Goal: Task Accomplishment & Management: Use online tool/utility

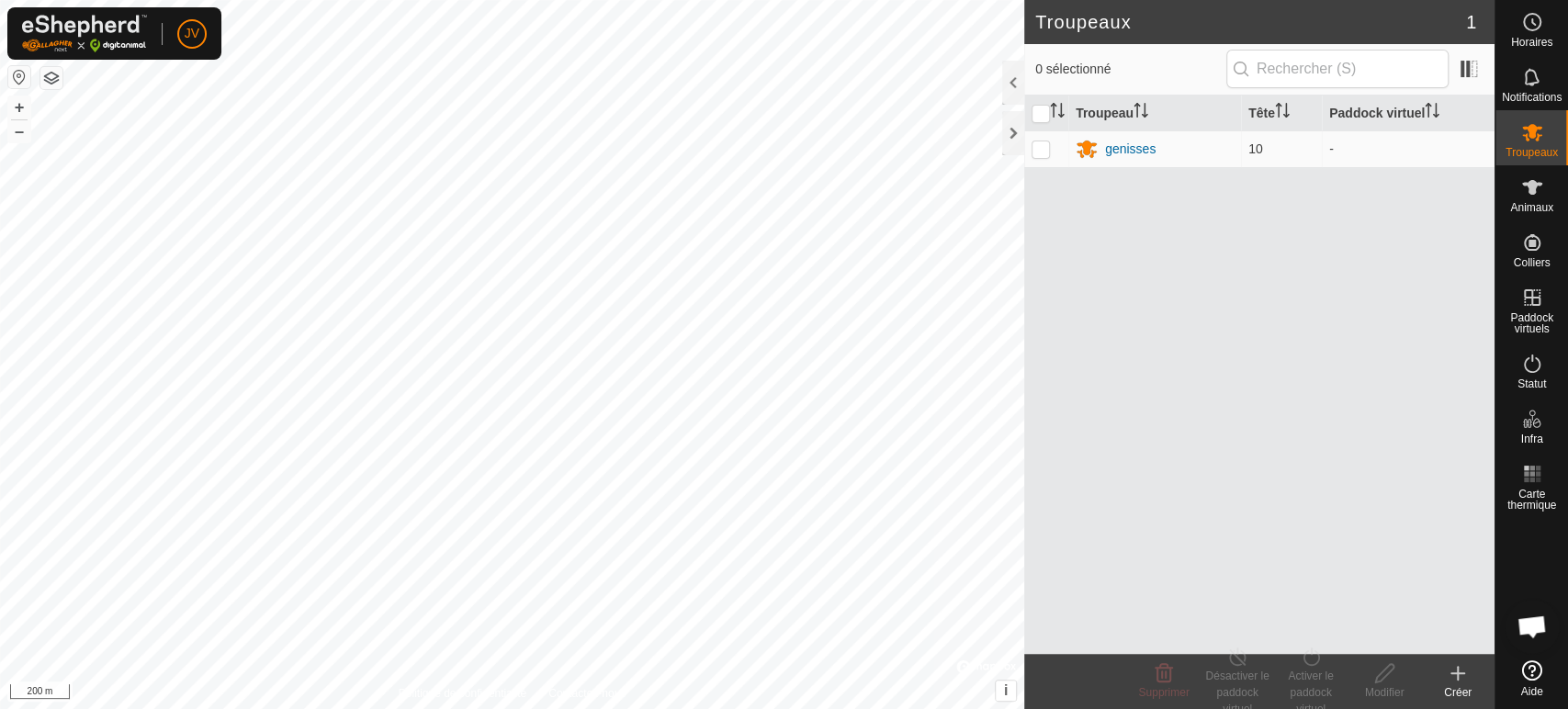
scroll to position [401, 0]
click at [1521, 196] on icon at bounding box center [1532, 187] width 22 height 22
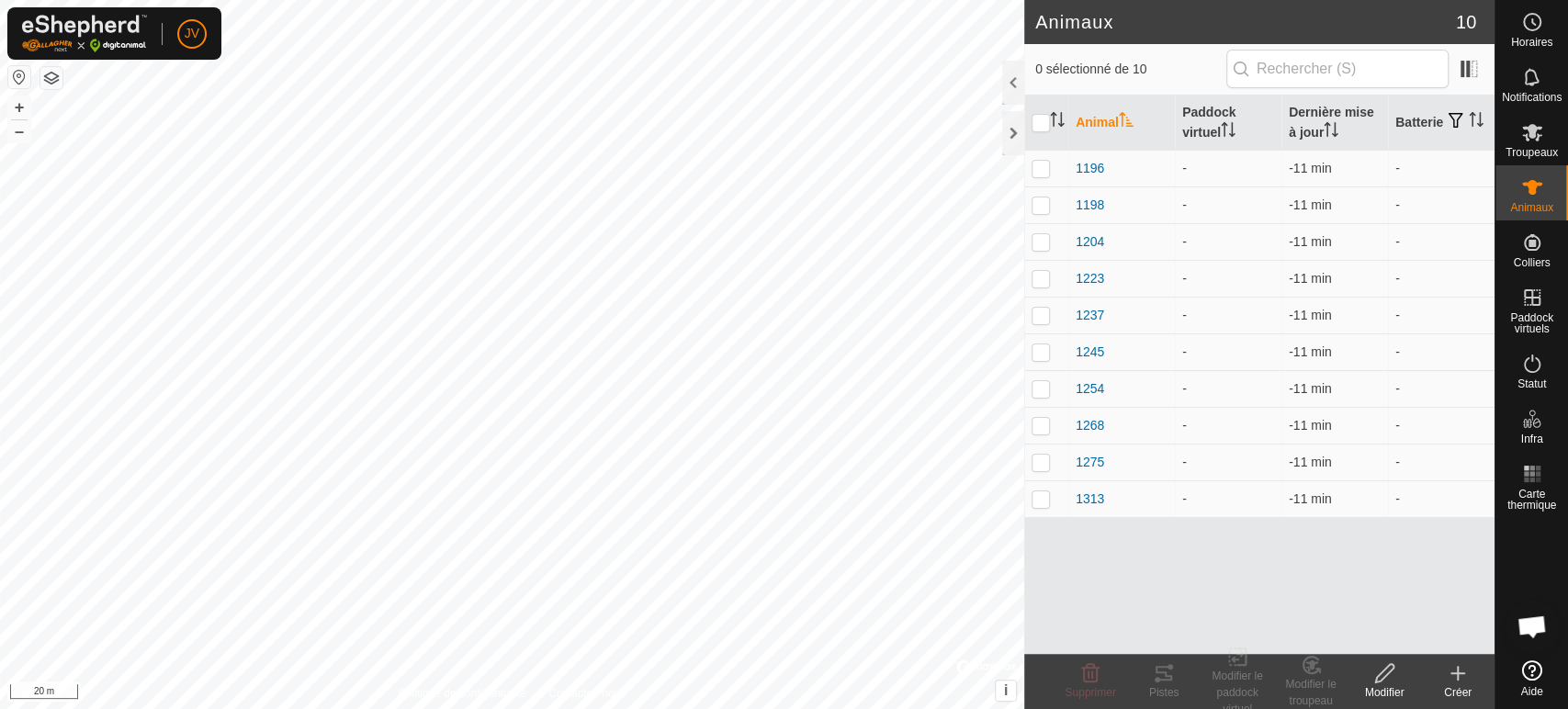
click at [1462, 671] on icon at bounding box center [1457, 673] width 22 height 22
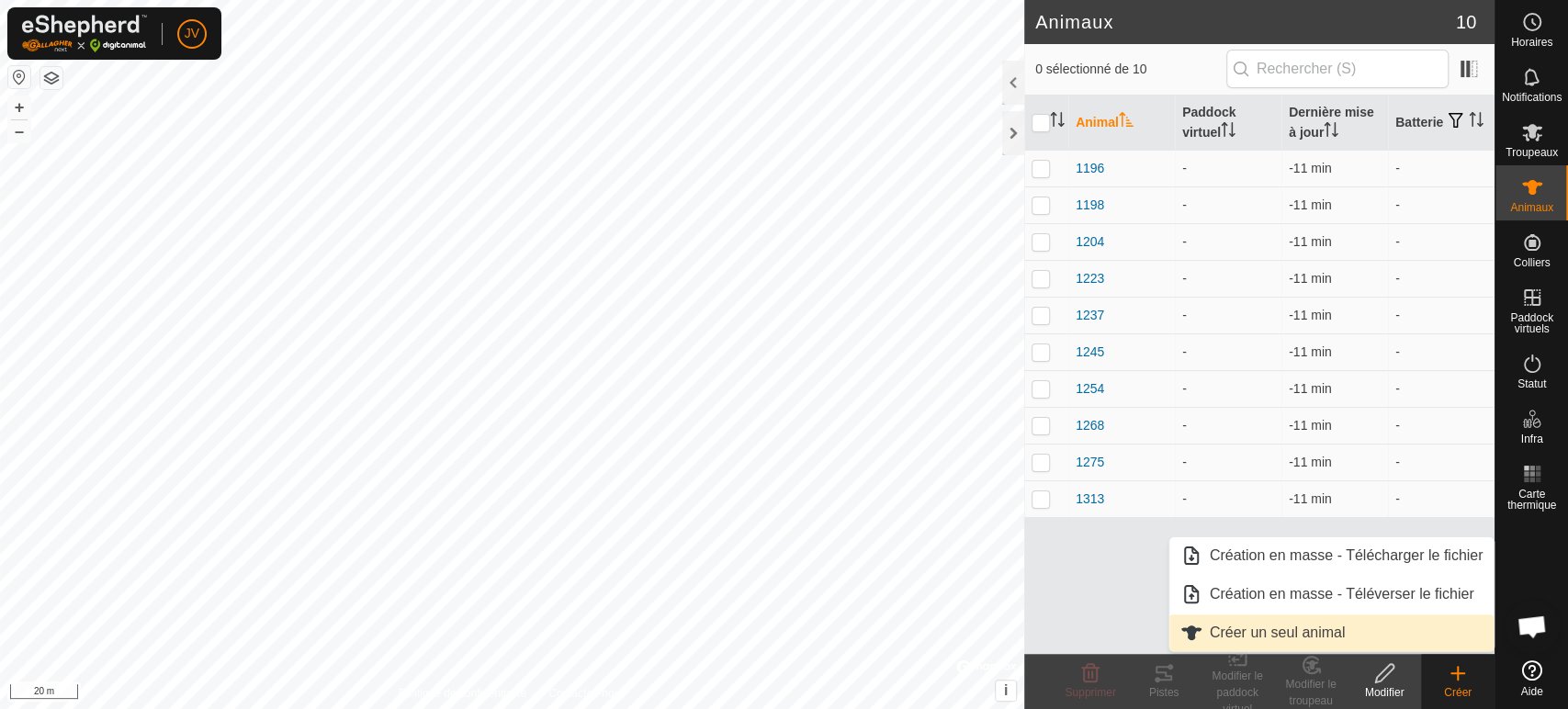
click at [1314, 632] on link "Créer un seul animal" at bounding box center [1331, 633] width 325 height 37
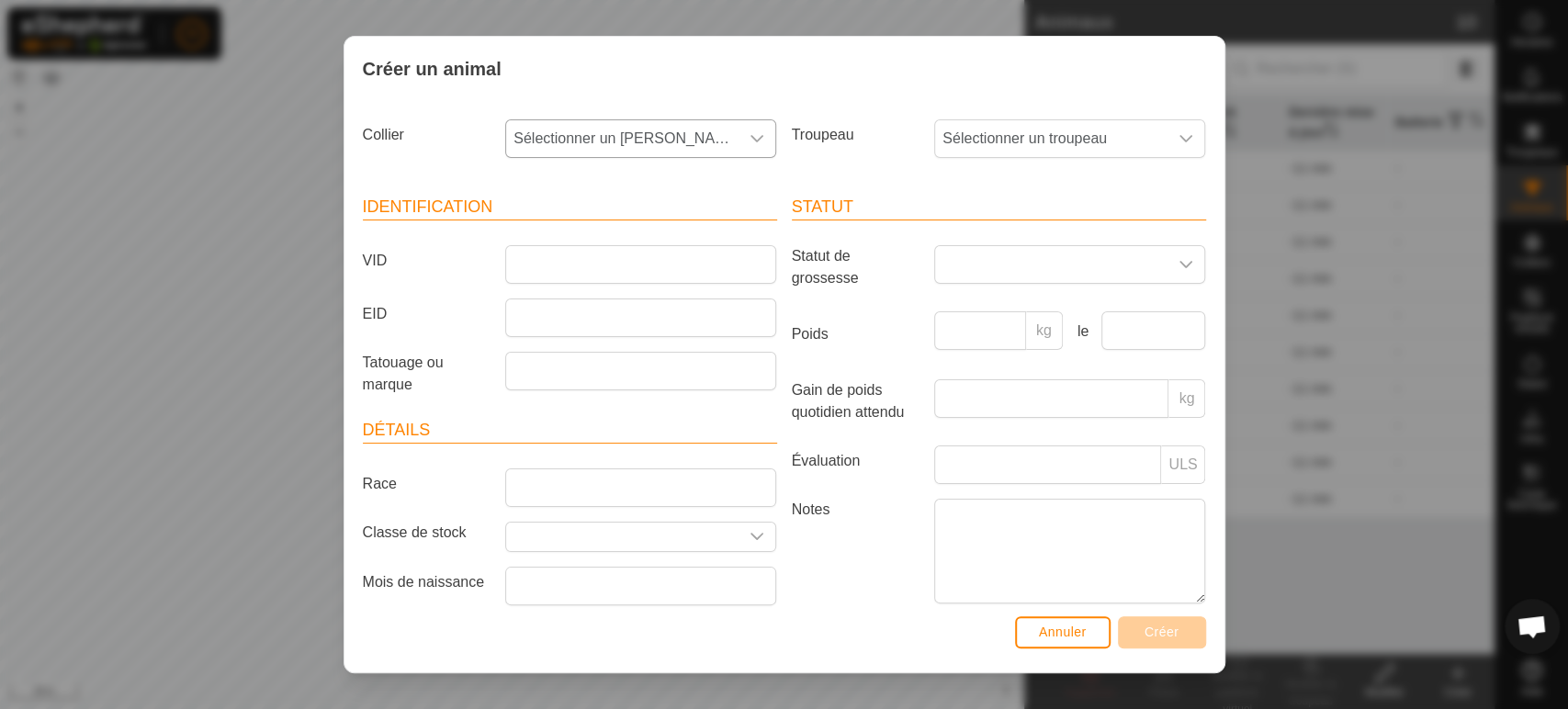
click at [601, 134] on span "Sélectionner un [PERSON_NAME]" at bounding box center [623, 138] width 232 height 37
click at [511, 277] on input "VID" at bounding box center [641, 264] width 271 height 39
click at [1051, 632] on span "Annuler" at bounding box center [1062, 631] width 48 height 15
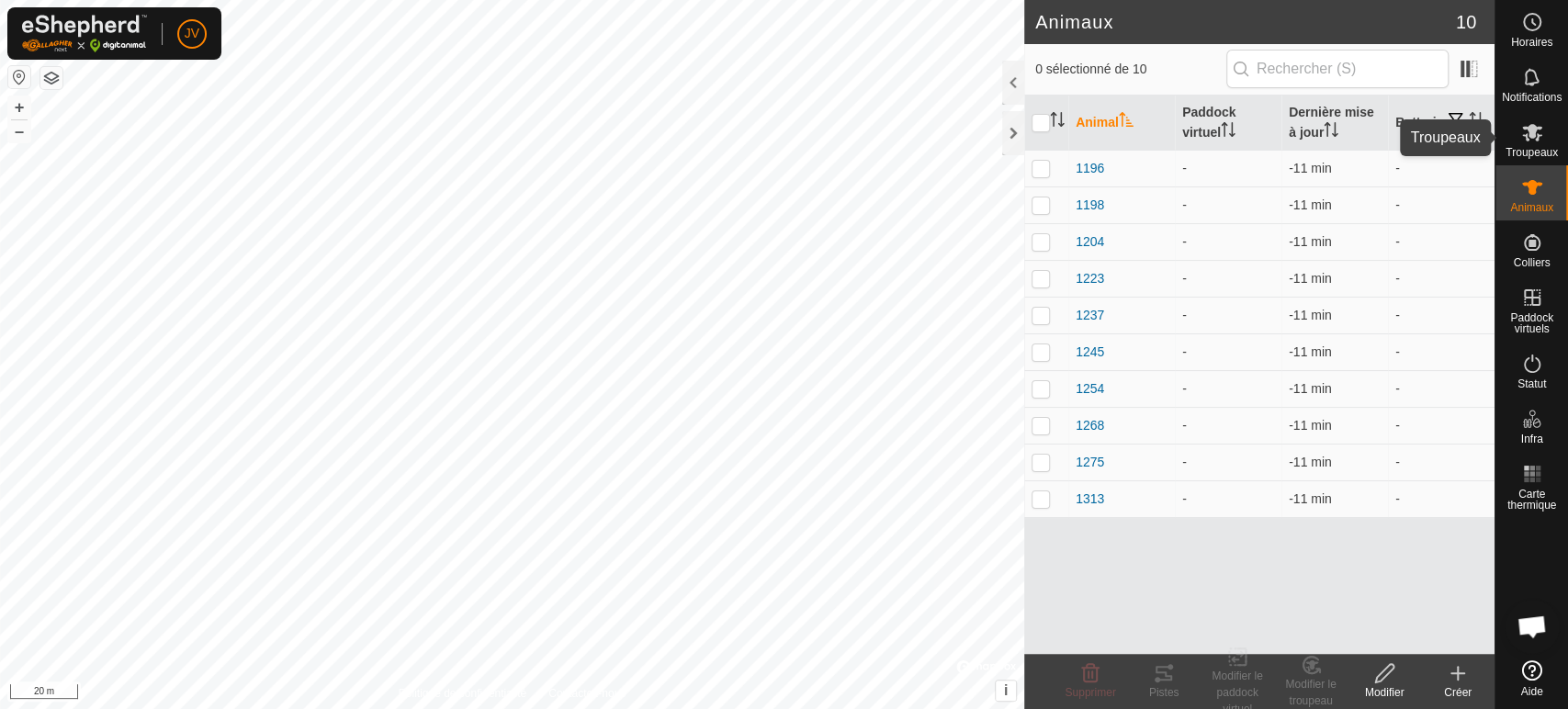
drag, startPoint x: 1521, startPoint y: 140, endPoint x: 1506, endPoint y: 143, distance: 15.3
click at [1527, 140] on icon at bounding box center [1532, 132] width 22 height 22
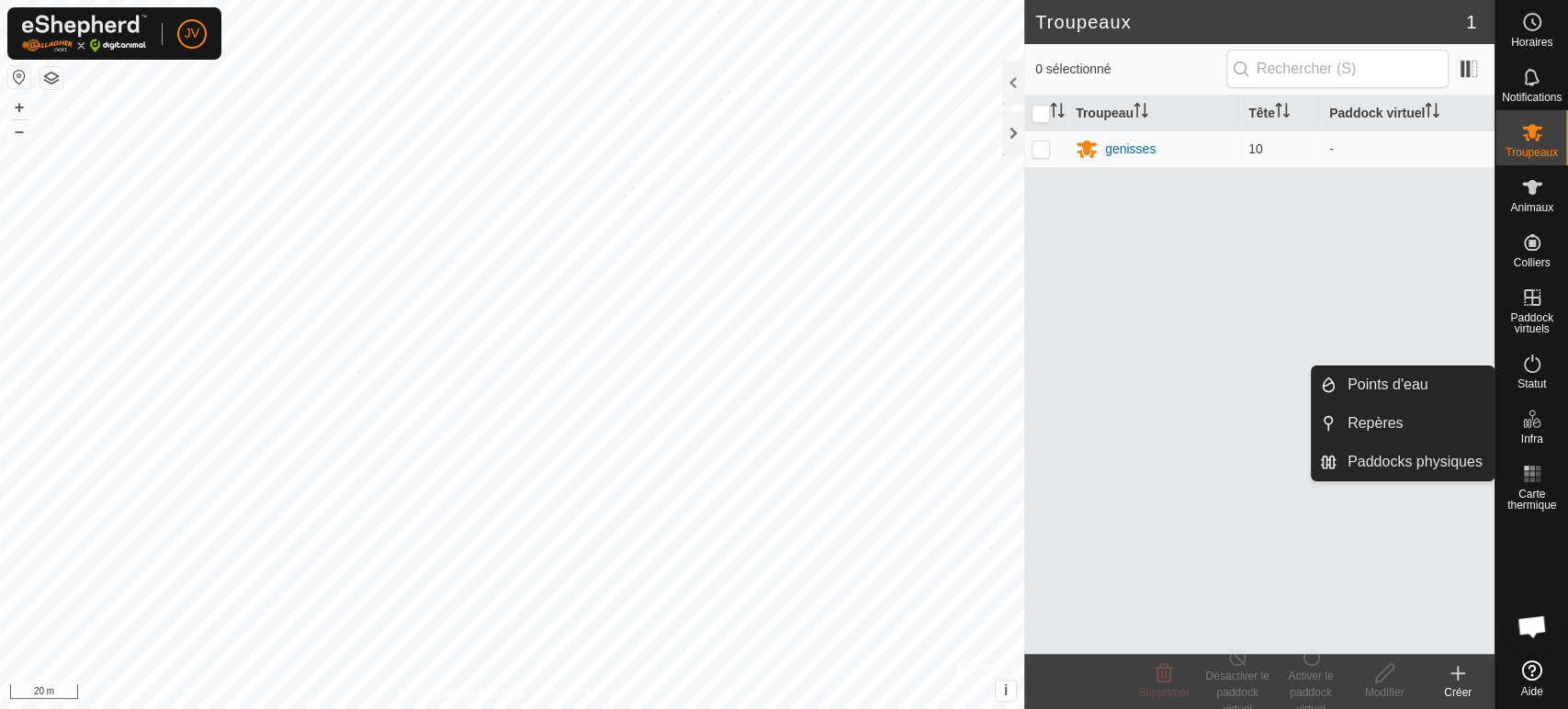
click at [1474, 676] on create-svg-icon at bounding box center [1457, 673] width 73 height 22
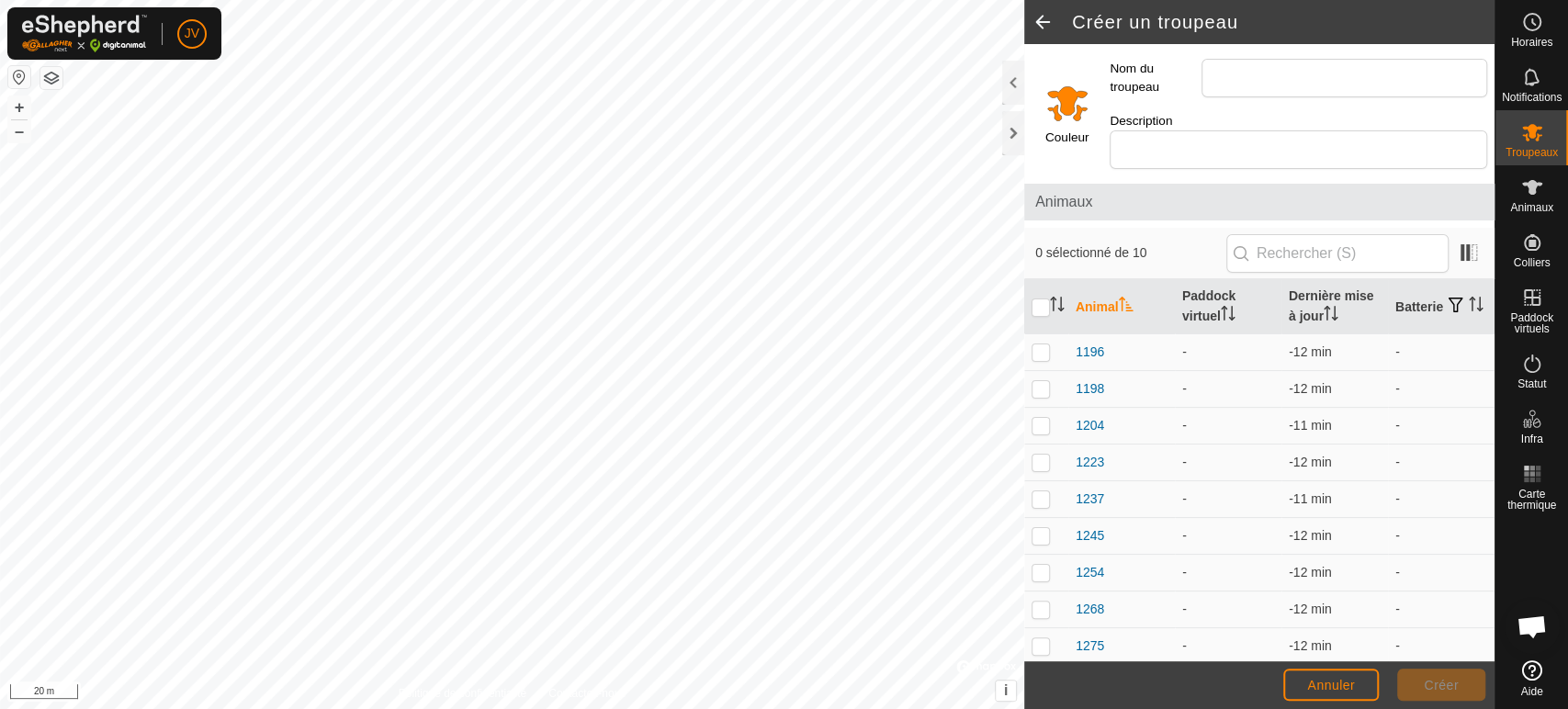
click at [1085, 94] on input "Select a color" at bounding box center [1066, 102] width 44 height 44
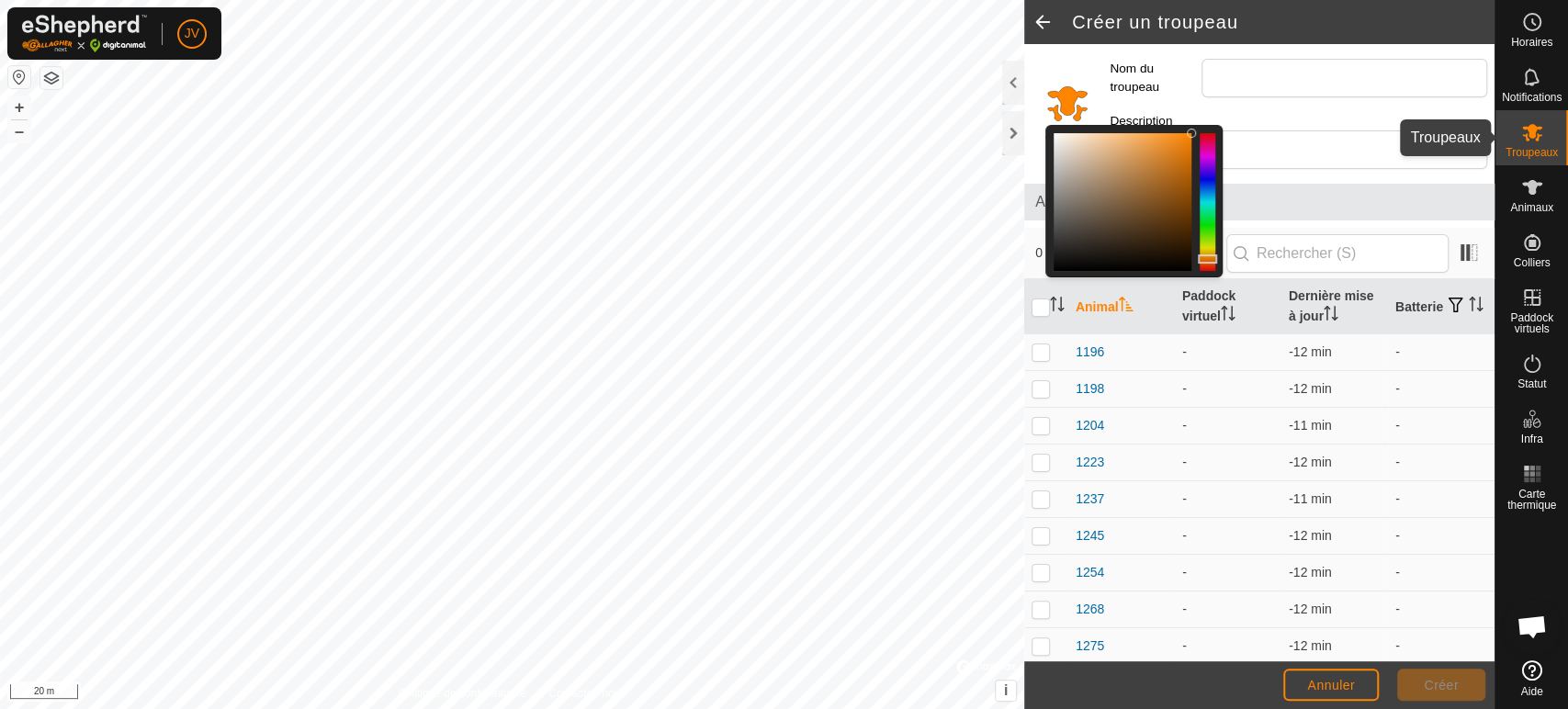
click at [1540, 138] on icon at bounding box center [1532, 132] width 22 height 22
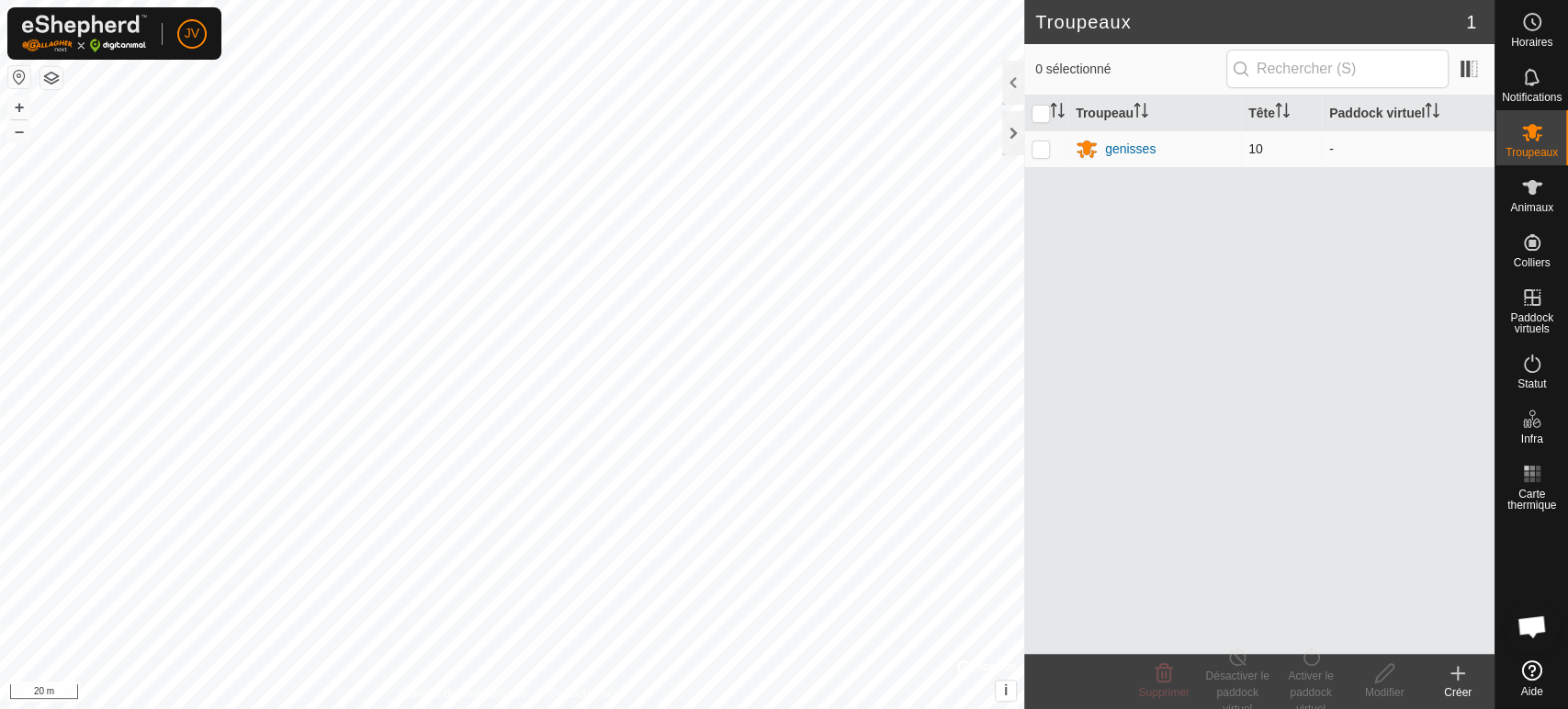
click at [1042, 148] on p-checkbox at bounding box center [1040, 148] width 19 height 15
checkbox input "true"
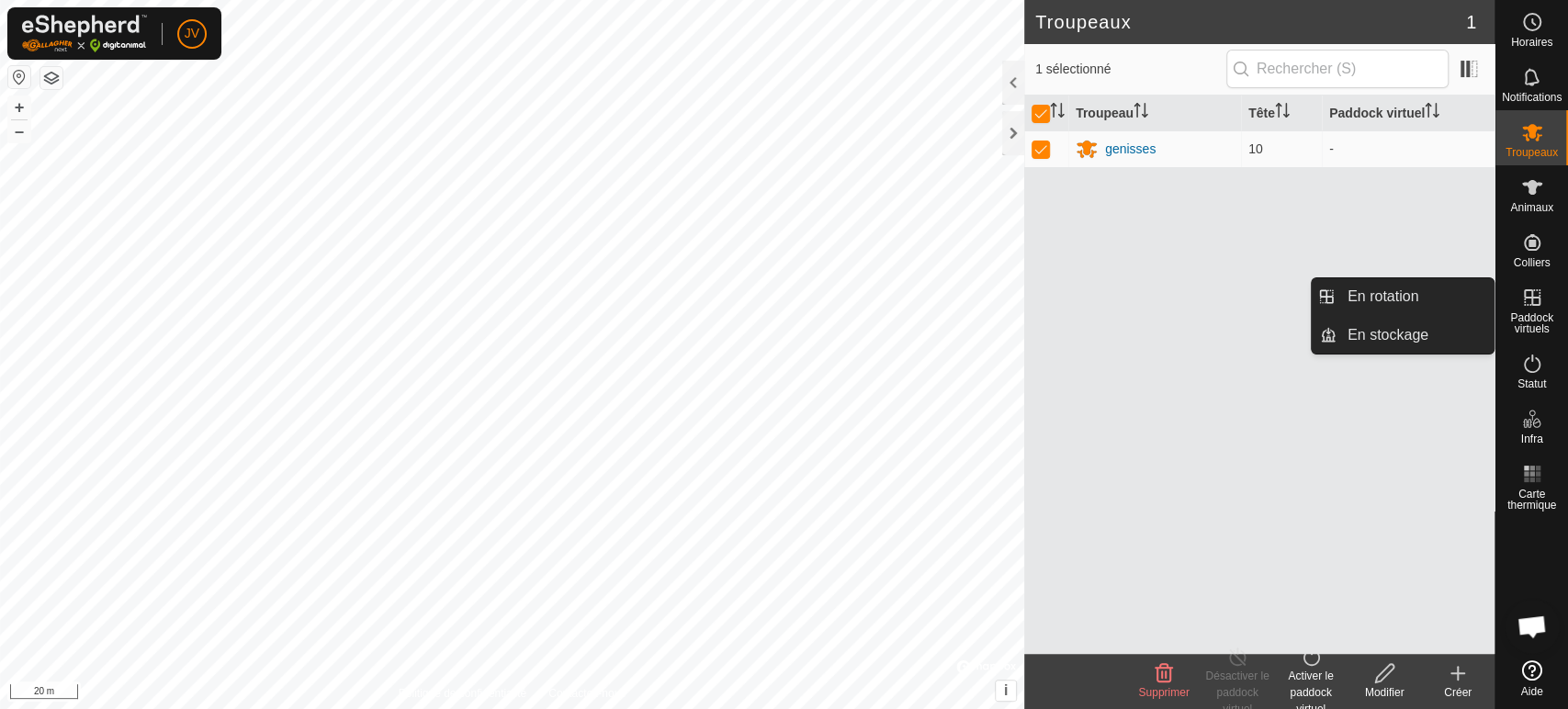
click at [1536, 308] on es-virtualpaddocks-svg-icon at bounding box center [1532, 297] width 33 height 29
click at [1428, 301] on link "En rotation" at bounding box center [1414, 296] width 157 height 37
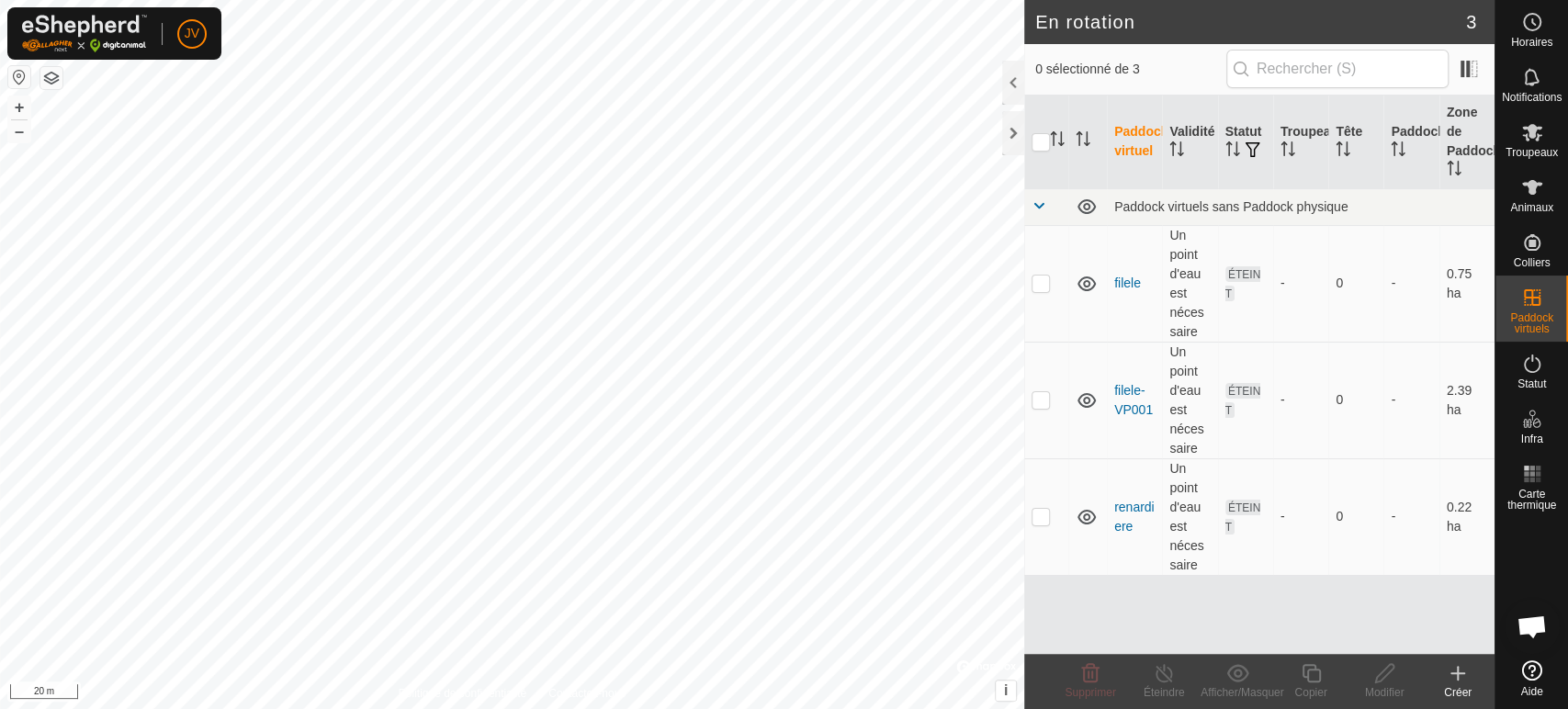
click at [1464, 677] on icon at bounding box center [1457, 673] width 22 height 22
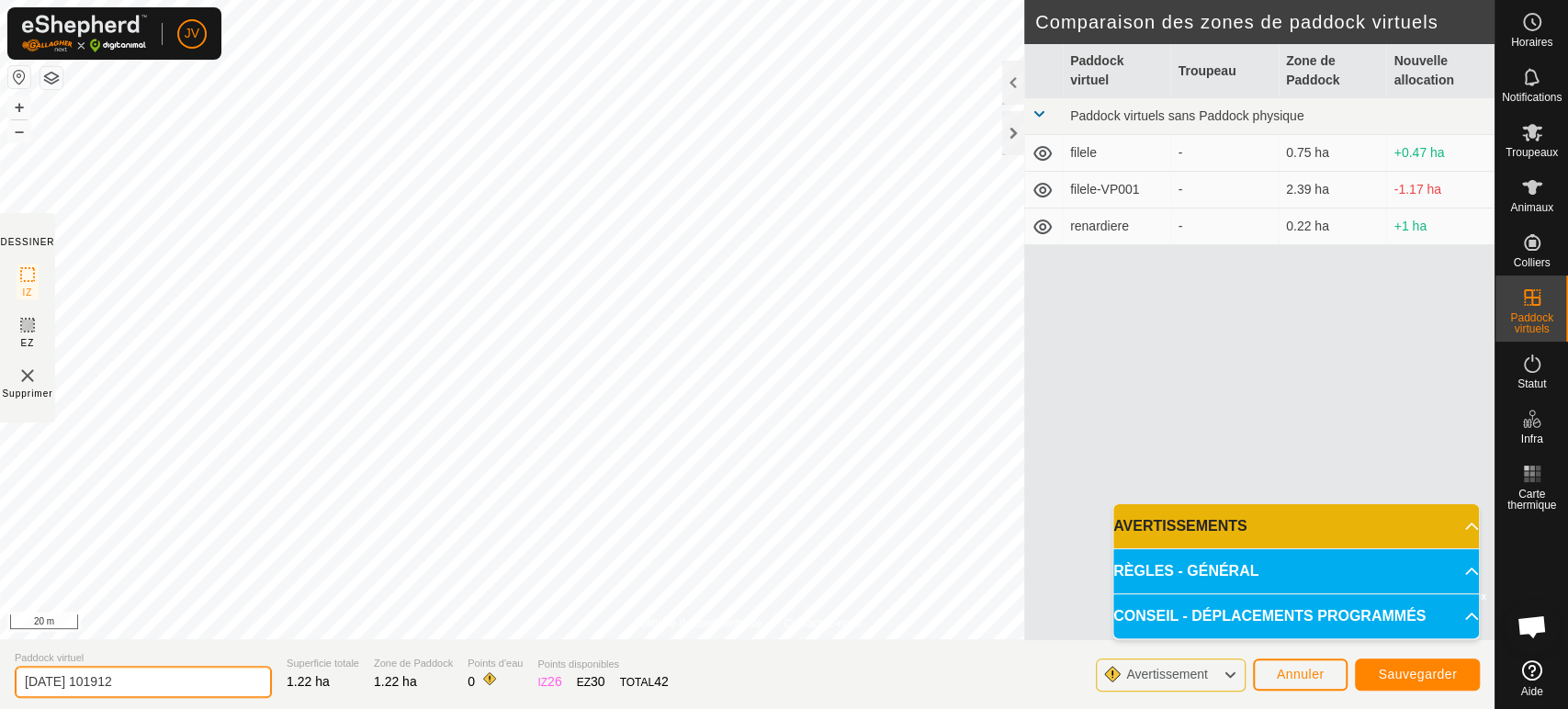
click at [147, 681] on input "[DATE] 101912" at bounding box center [143, 681] width 258 height 32
type input "2"
type input "test1"
click at [1413, 679] on span "Sauvegarder" at bounding box center [1417, 673] width 79 height 15
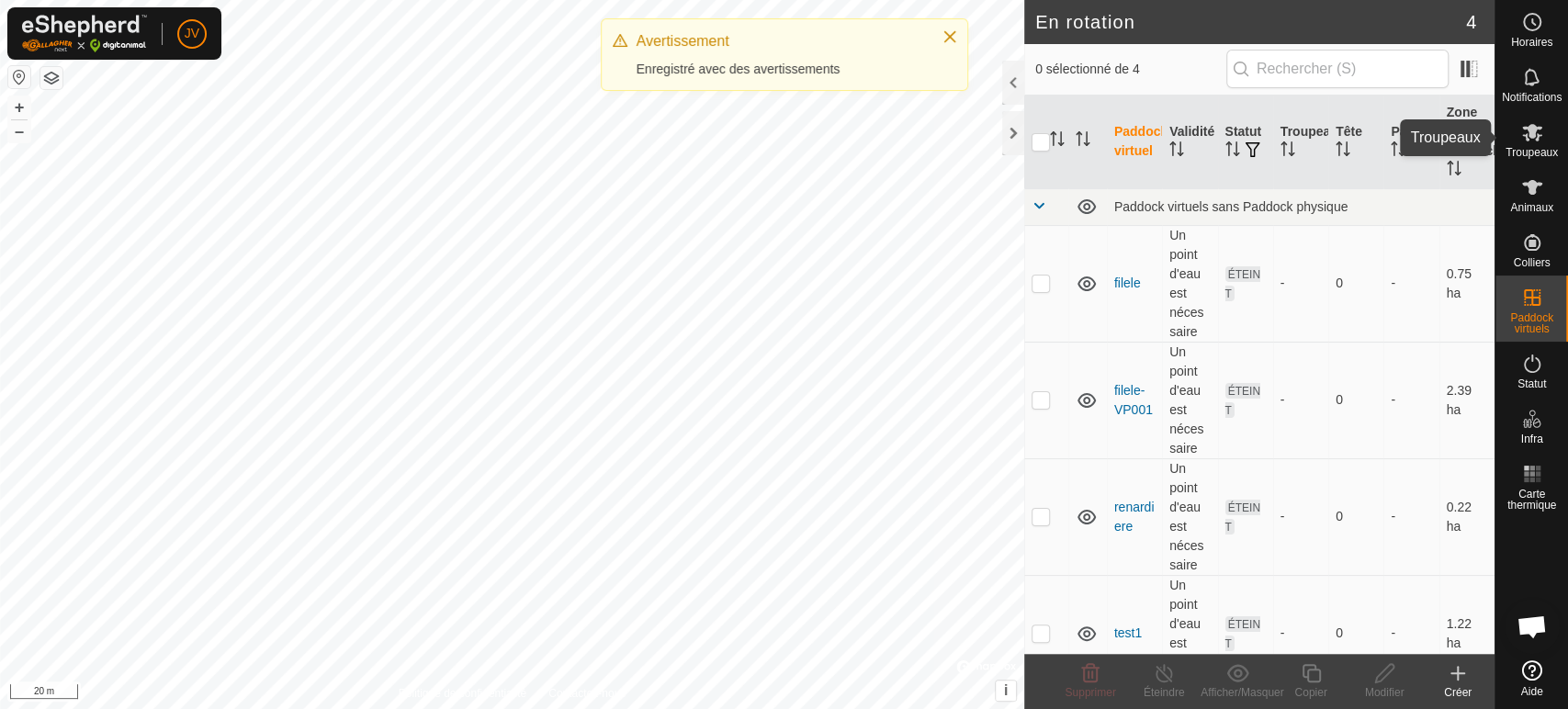
click at [1526, 142] on es-mob-svg-icon at bounding box center [1532, 132] width 33 height 29
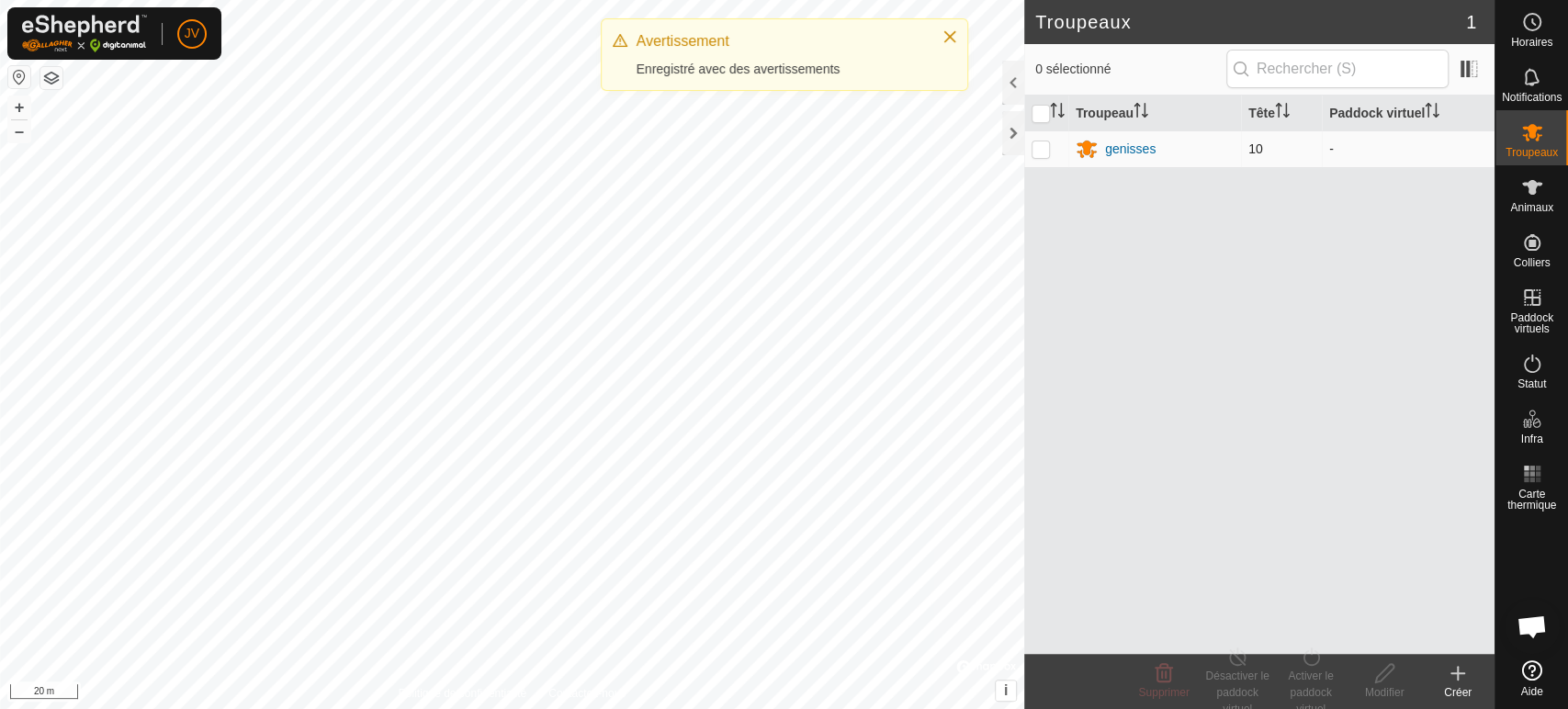
click at [1039, 144] on p-checkbox at bounding box center [1040, 148] width 19 height 15
checkbox input "true"
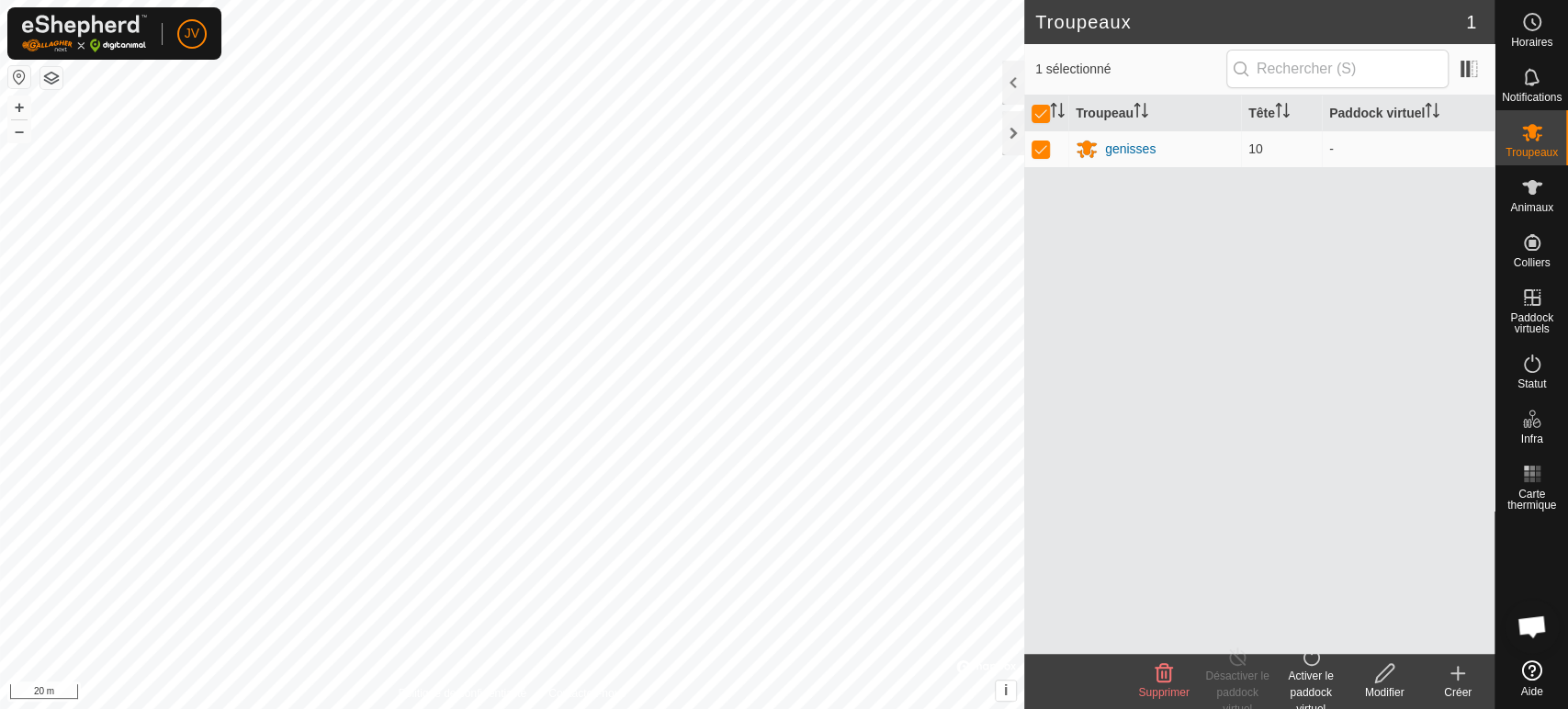
click at [1307, 668] on div "Activer le paddock virtuel" at bounding box center [1309, 691] width 73 height 50
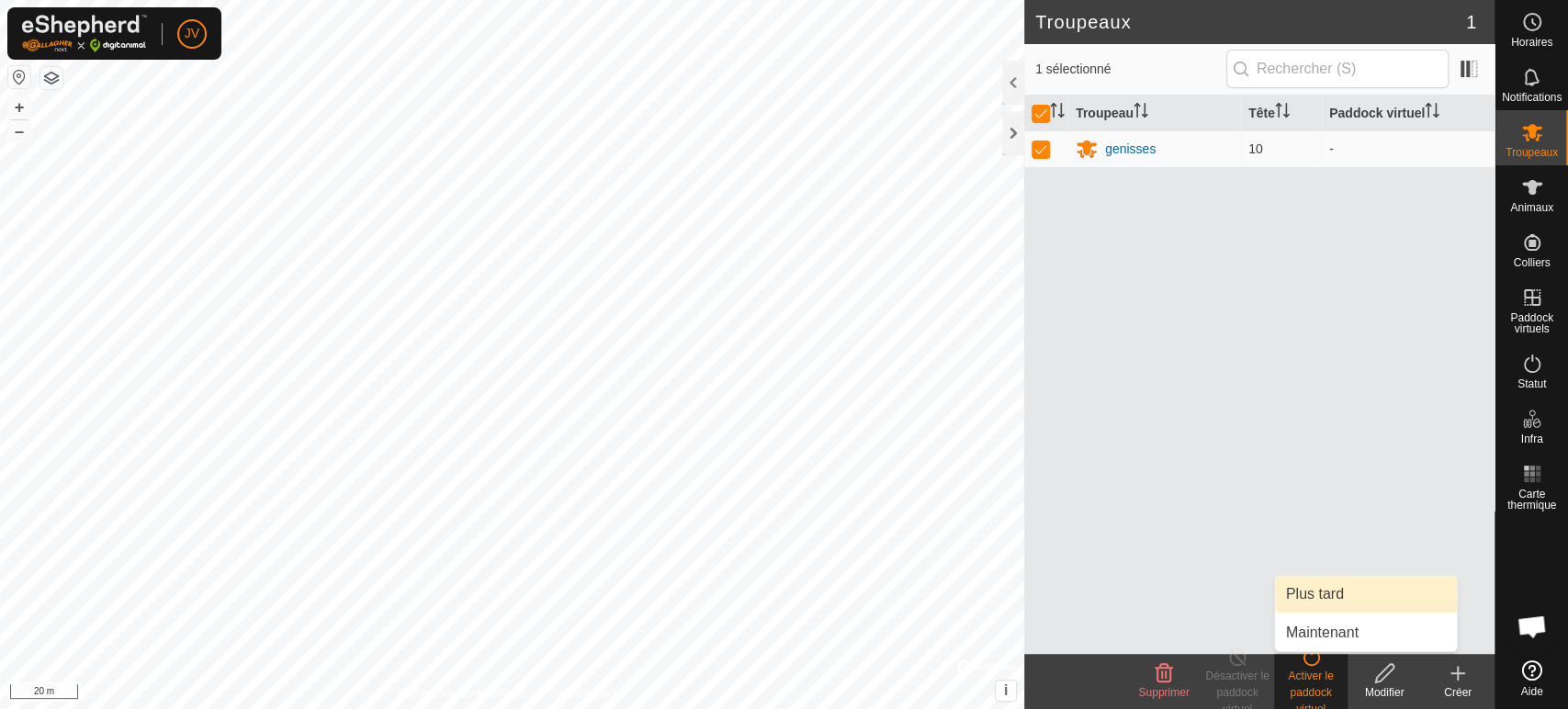
click at [1324, 597] on link "Plus tard" at bounding box center [1365, 594] width 181 height 37
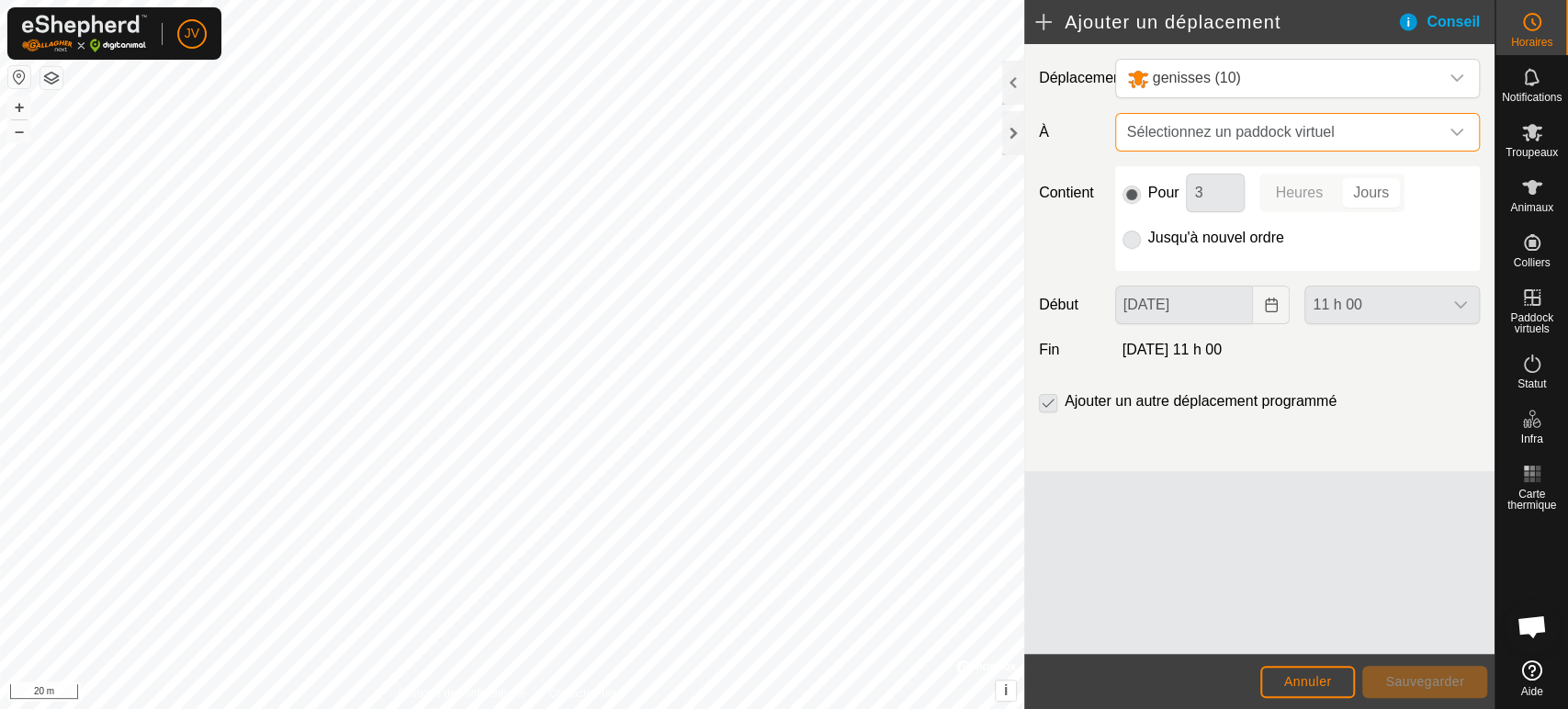
click at [1226, 128] on span "Sélectionnez un paddock virtuel" at bounding box center [1278, 133] width 319 height 37
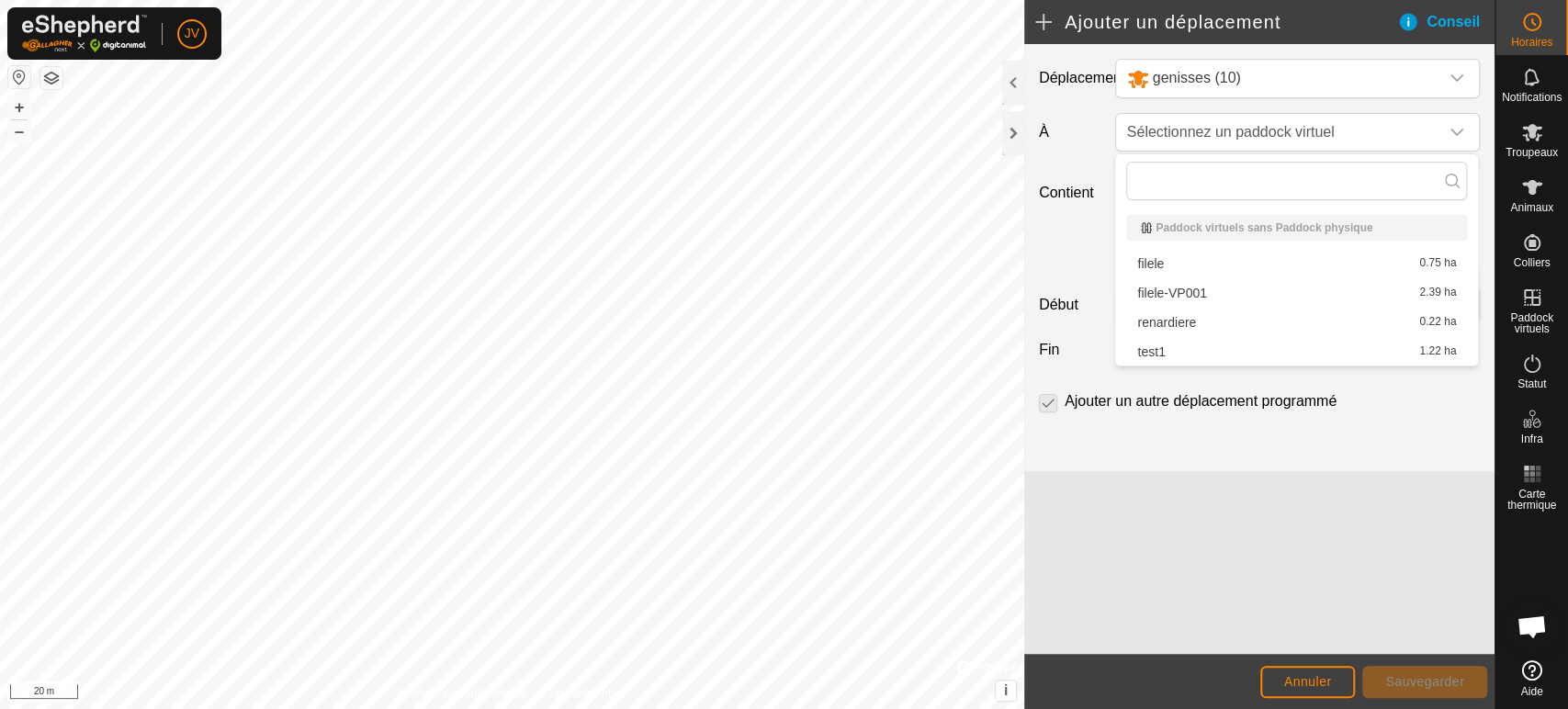
click at [1178, 359] on li "test1 1.22 ha" at bounding box center [1296, 351] width 341 height 27
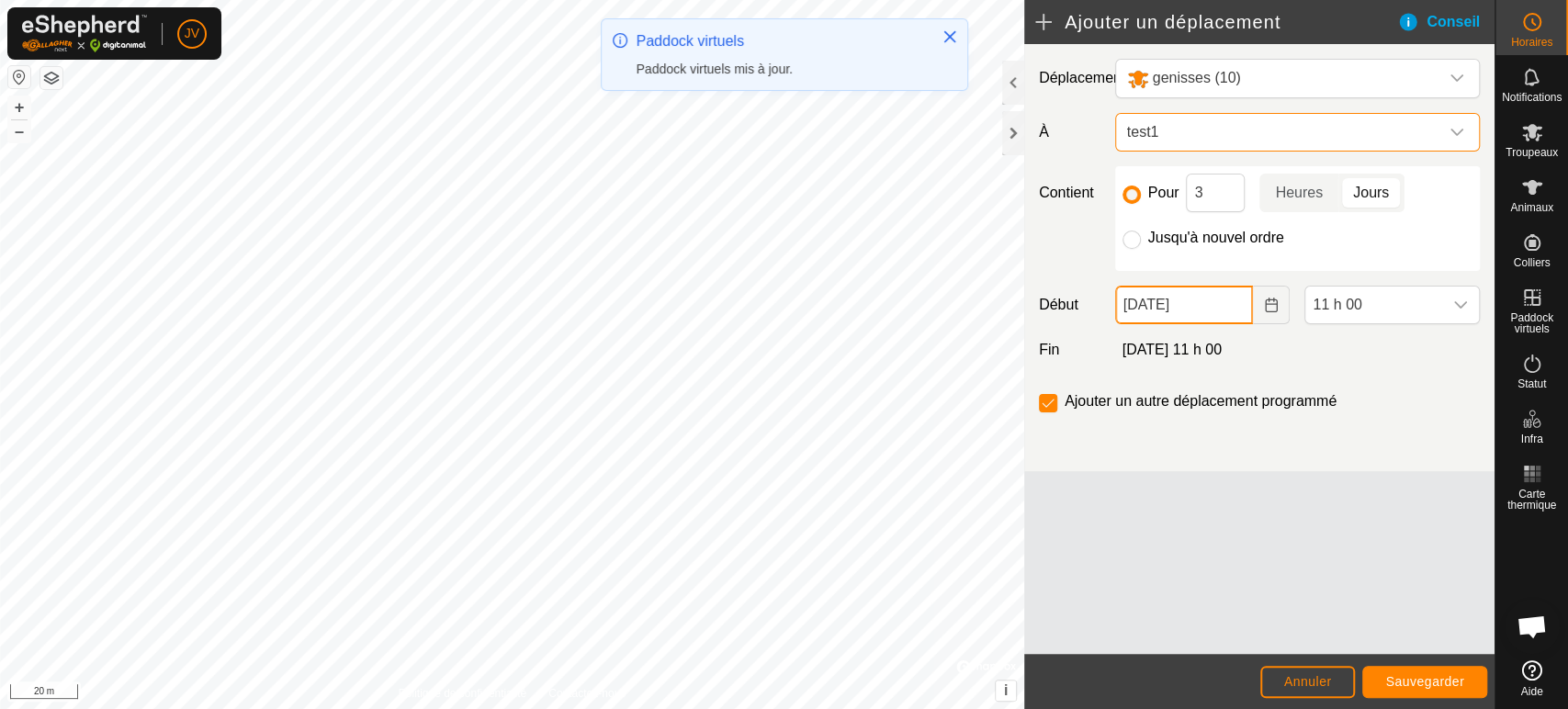
click at [1139, 302] on input "[DATE]" at bounding box center [1185, 305] width 139 height 39
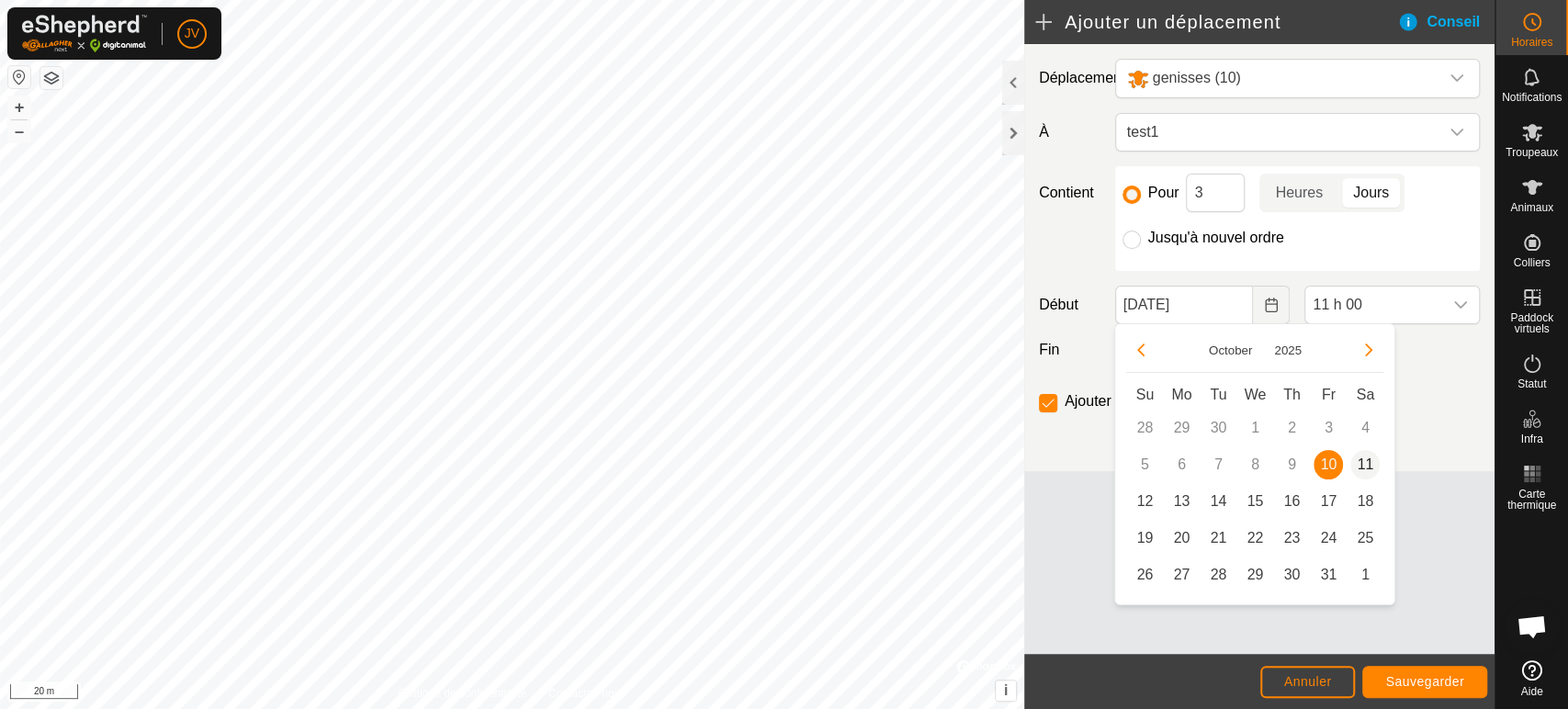
click at [1367, 468] on span "11" at bounding box center [1365, 464] width 29 height 29
type input "[DATE]"
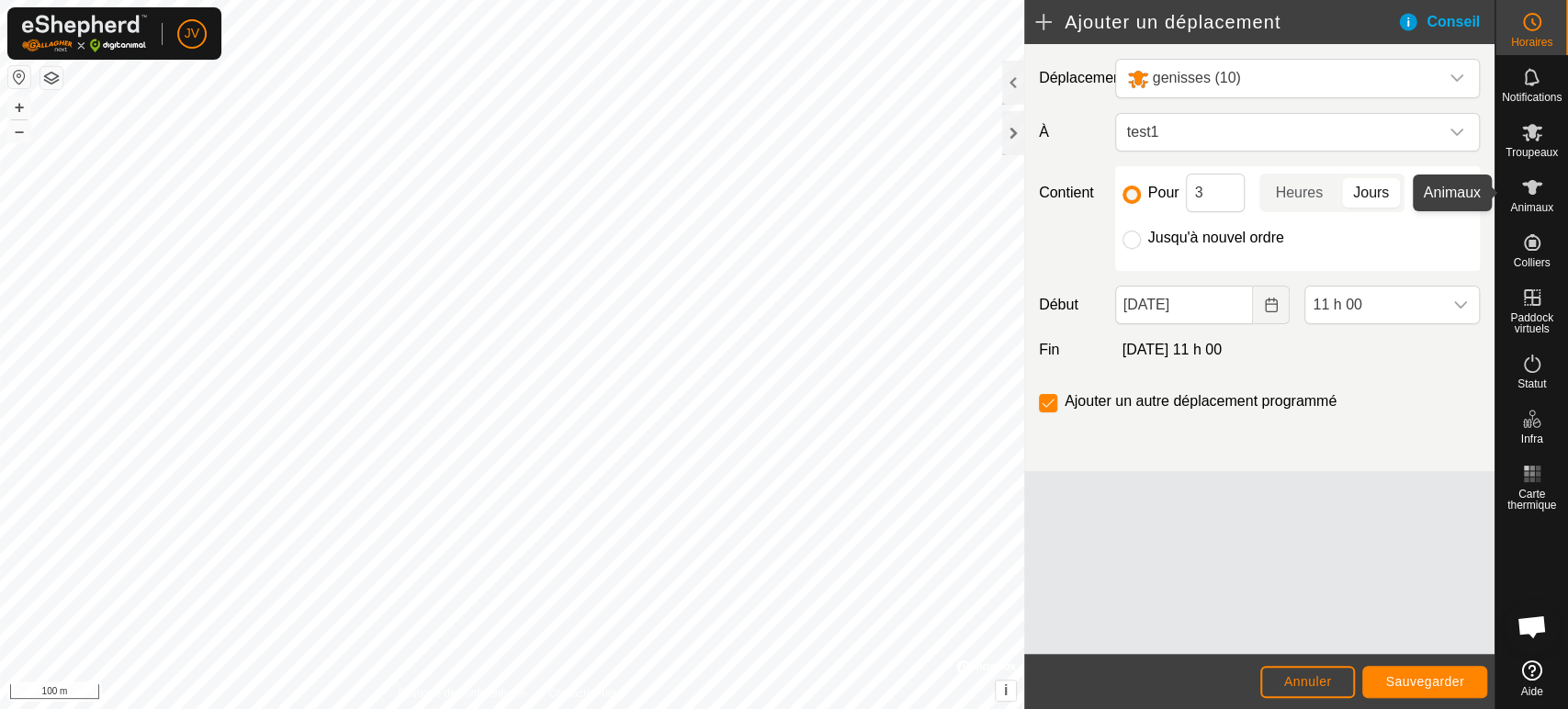
click at [1520, 198] on es-animals-svg-icon at bounding box center [1532, 187] width 33 height 29
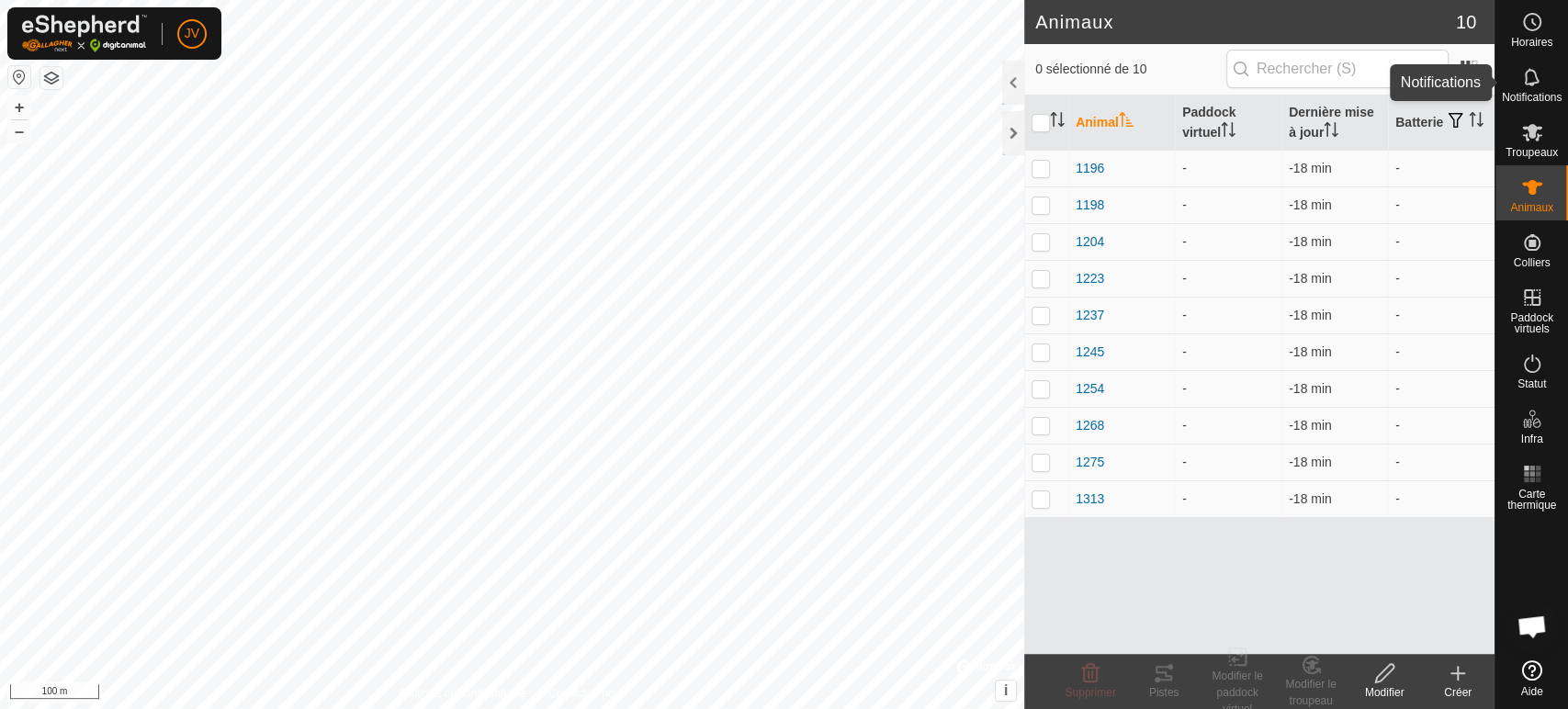
click at [1545, 84] on es-notification-svg-icon at bounding box center [1532, 77] width 33 height 29
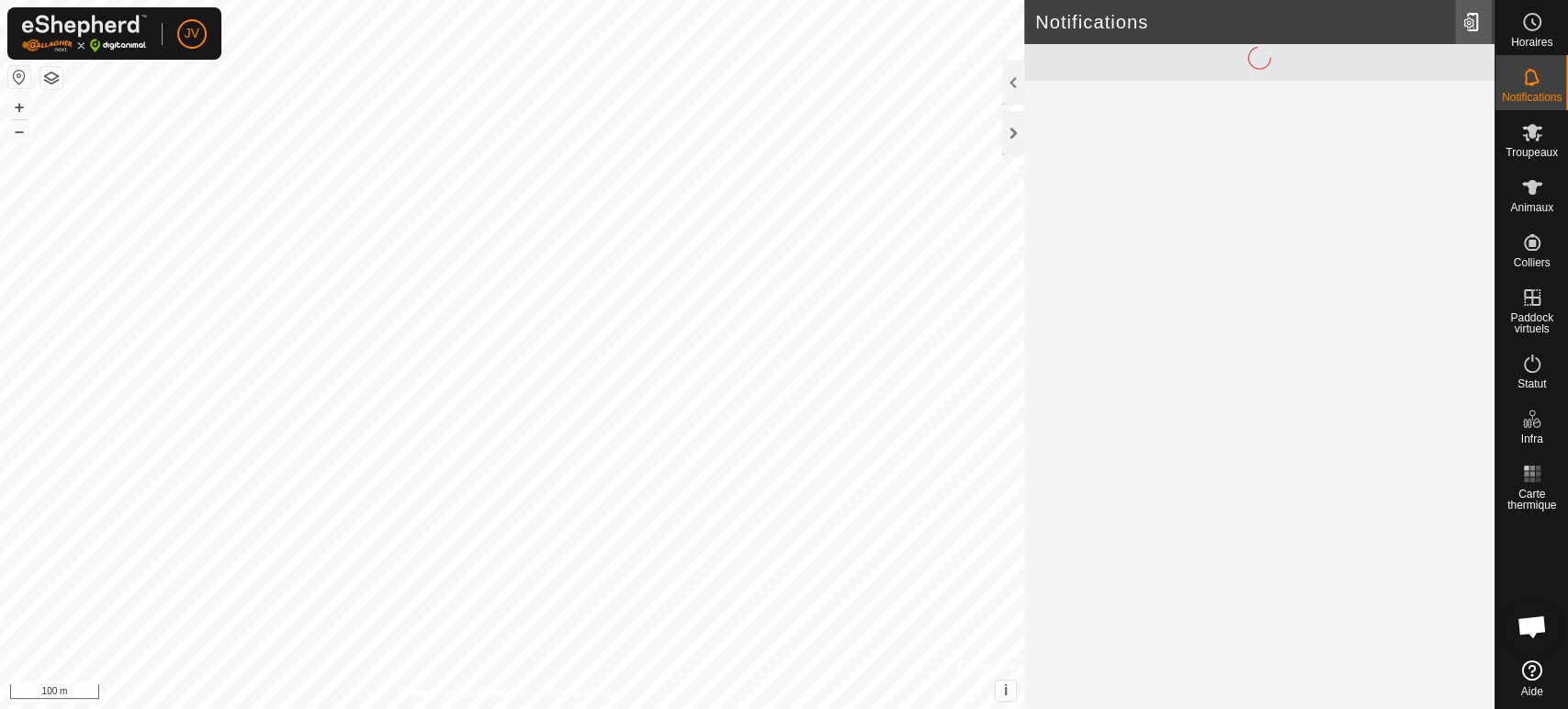
click at [1466, 28] on div at bounding box center [1473, 21] width 37 height 52
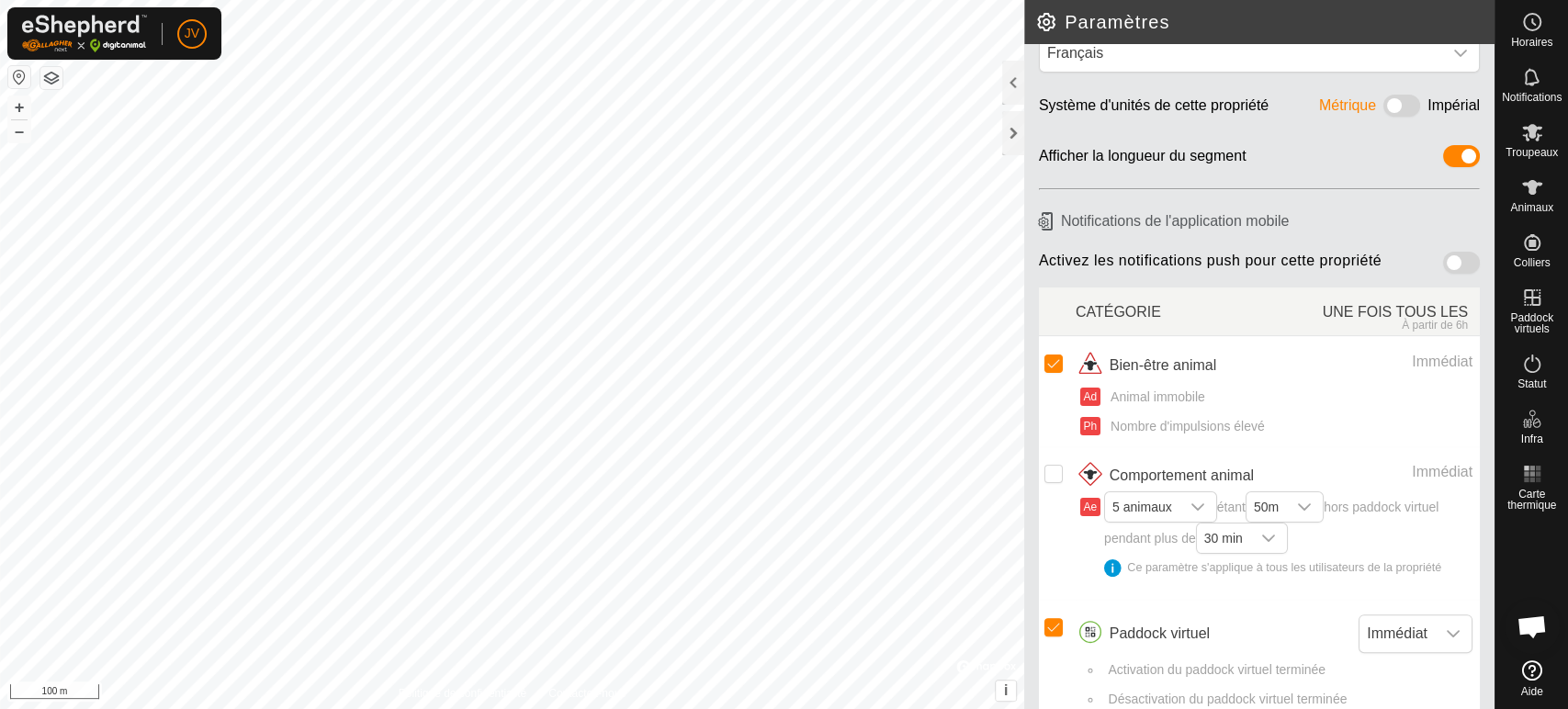
scroll to position [70, 0]
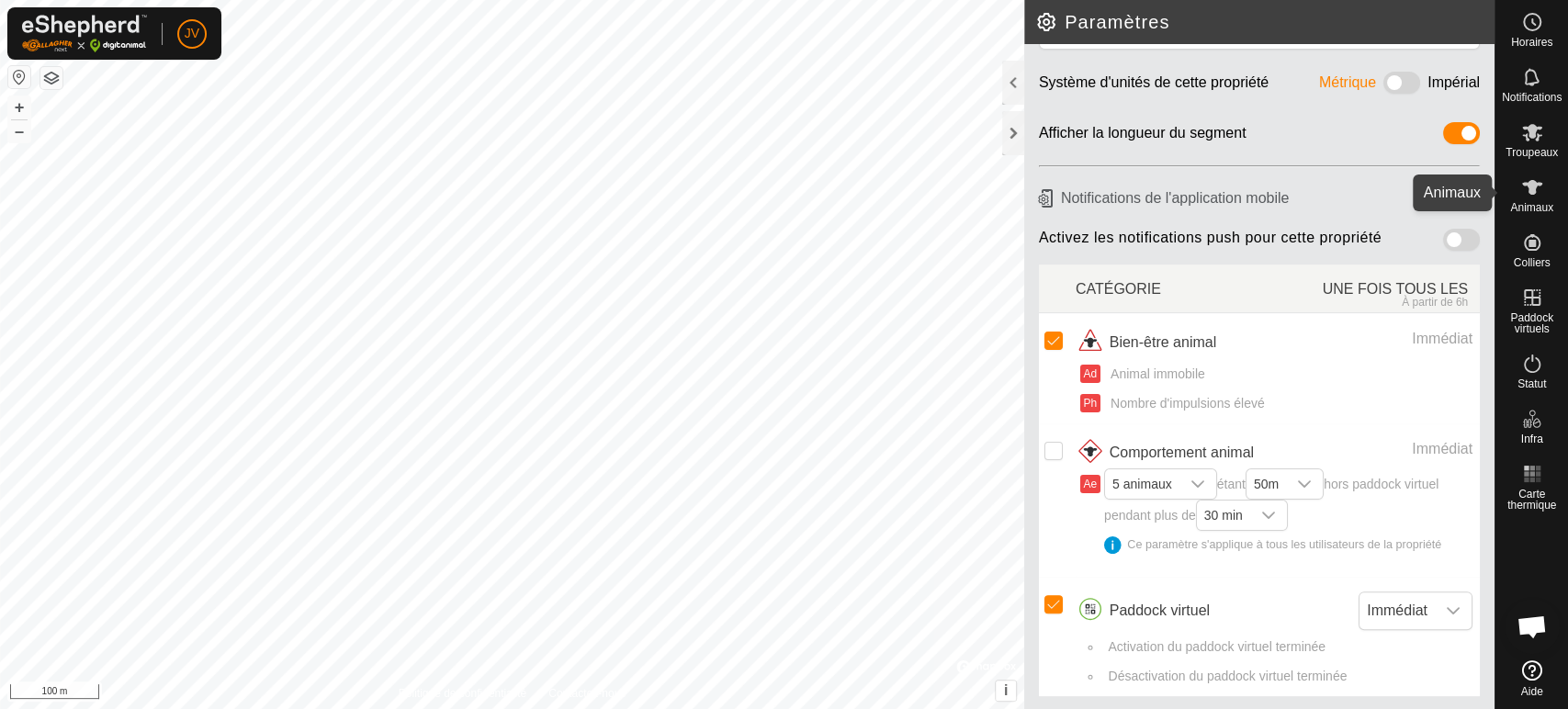
drag, startPoint x: 1521, startPoint y: 187, endPoint x: 1507, endPoint y: 181, distance: 15.2
click at [1521, 182] on icon at bounding box center [1532, 187] width 22 height 22
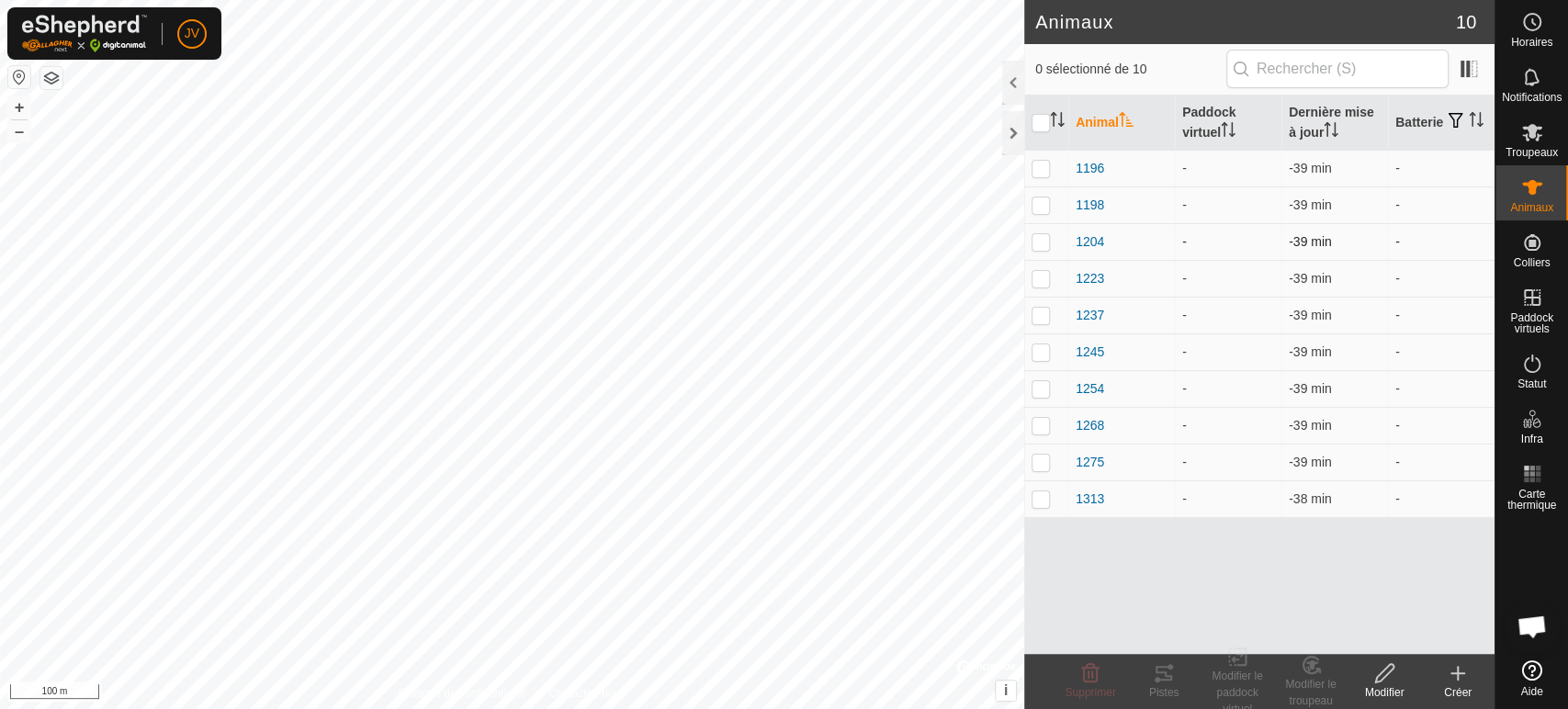
click at [1035, 241] on p-checkbox at bounding box center [1040, 241] width 19 height 15
checkbox input "true"
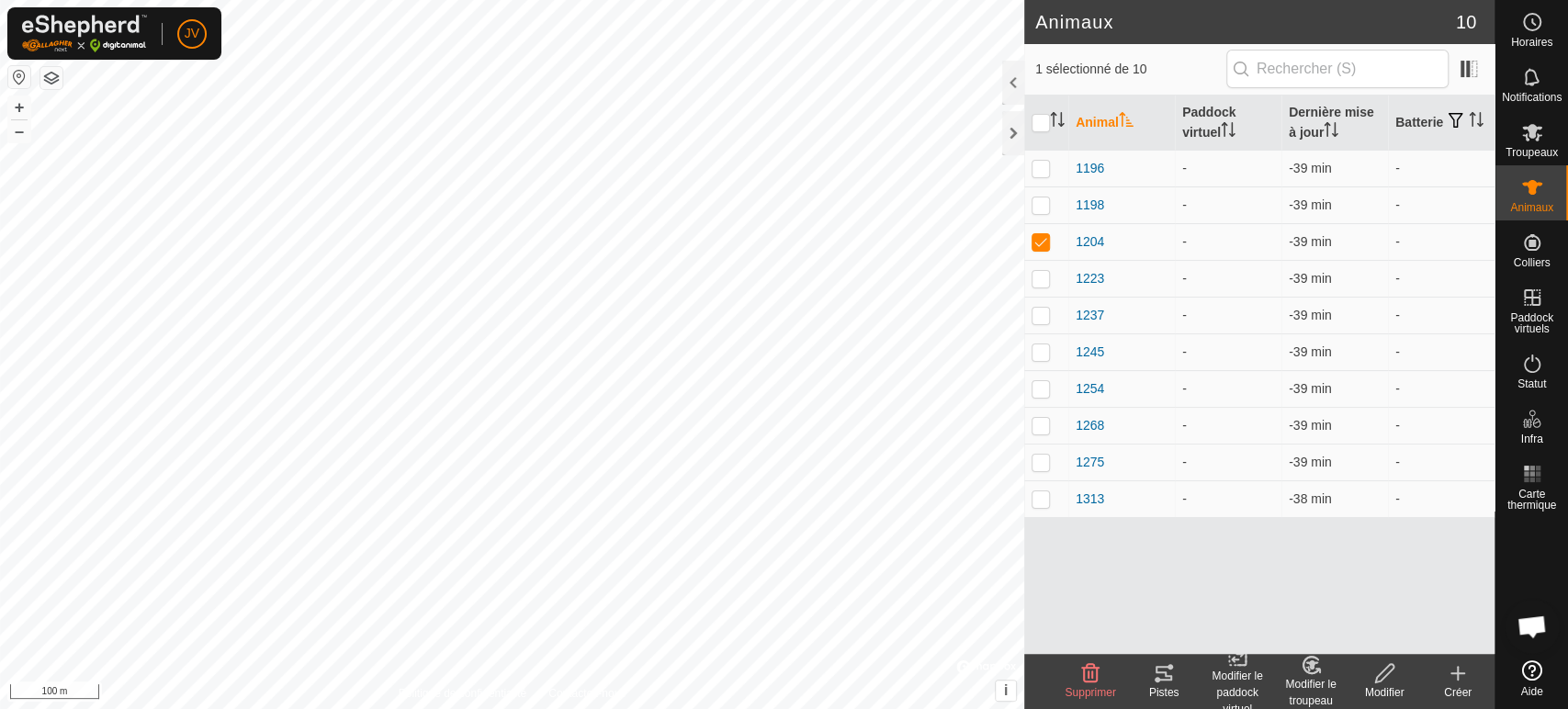
click at [1161, 680] on icon at bounding box center [1163, 672] width 17 height 15
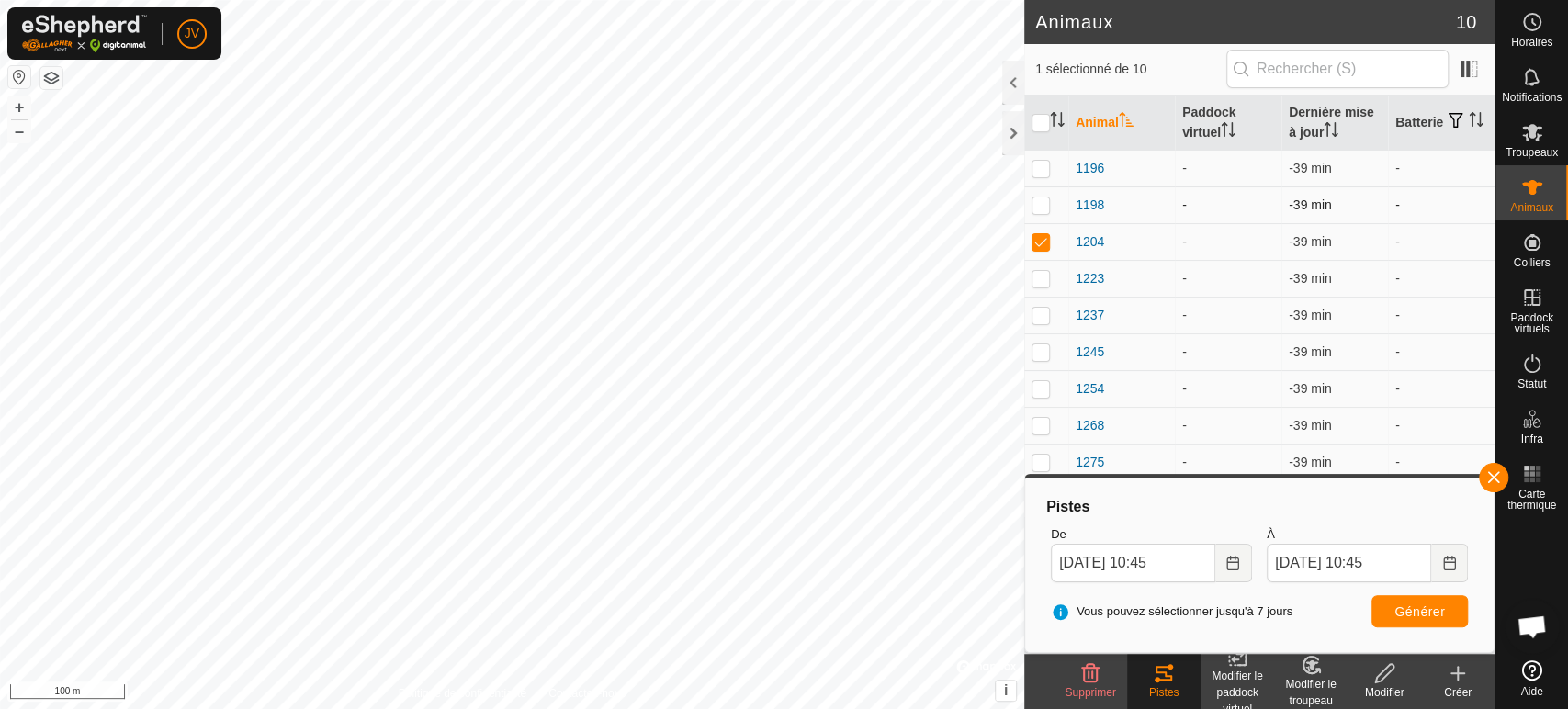
click at [1033, 211] on p-checkbox at bounding box center [1040, 204] width 19 height 15
checkbox input "true"
click at [1040, 240] on p-checkbox at bounding box center [1040, 241] width 19 height 15
checkbox input "false"
click at [1427, 604] on span "Générer" at bounding box center [1420, 611] width 51 height 15
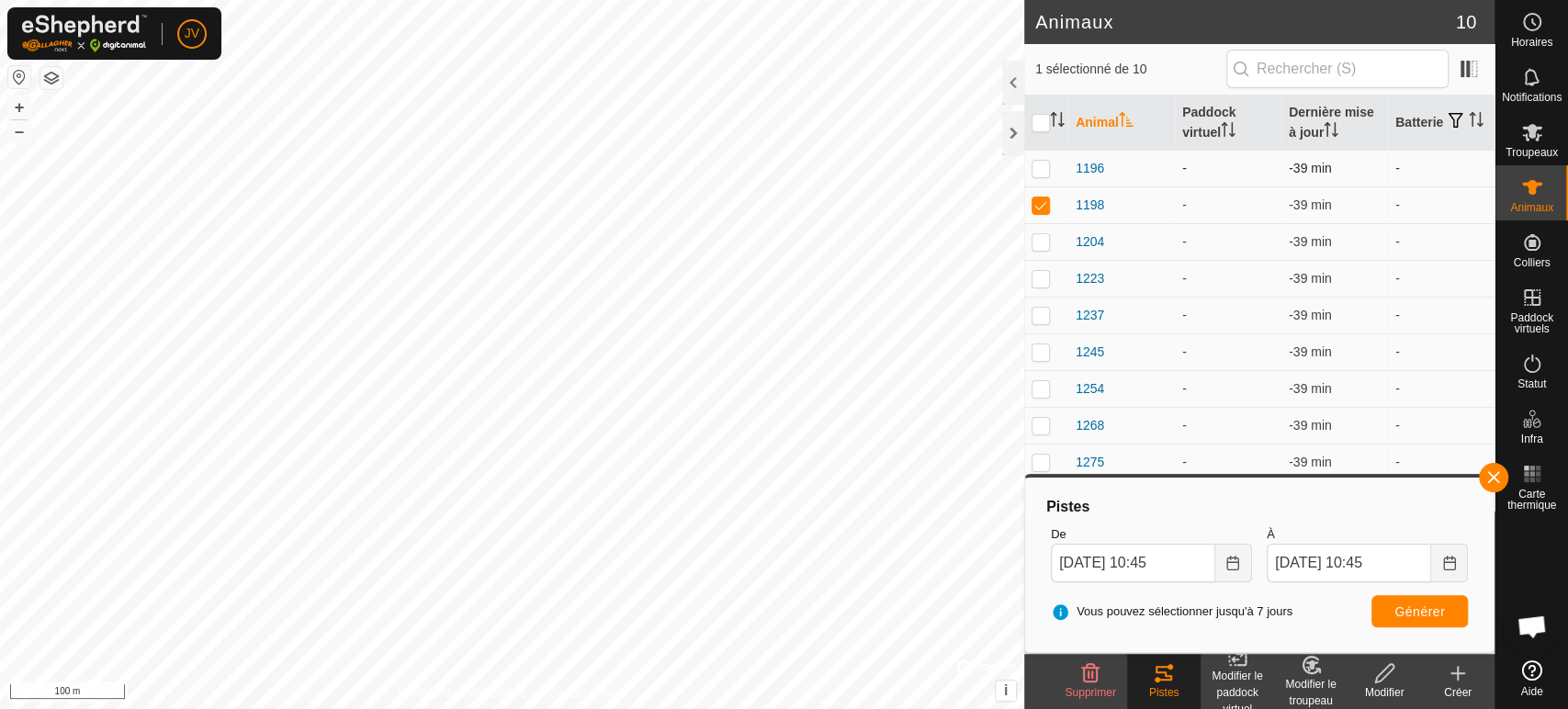
click at [1038, 167] on p-checkbox at bounding box center [1040, 168] width 19 height 15
checkbox input "true"
click at [1038, 206] on p-checkbox at bounding box center [1040, 204] width 19 height 15
checkbox input "false"
click at [1437, 615] on span "Générer" at bounding box center [1420, 611] width 51 height 15
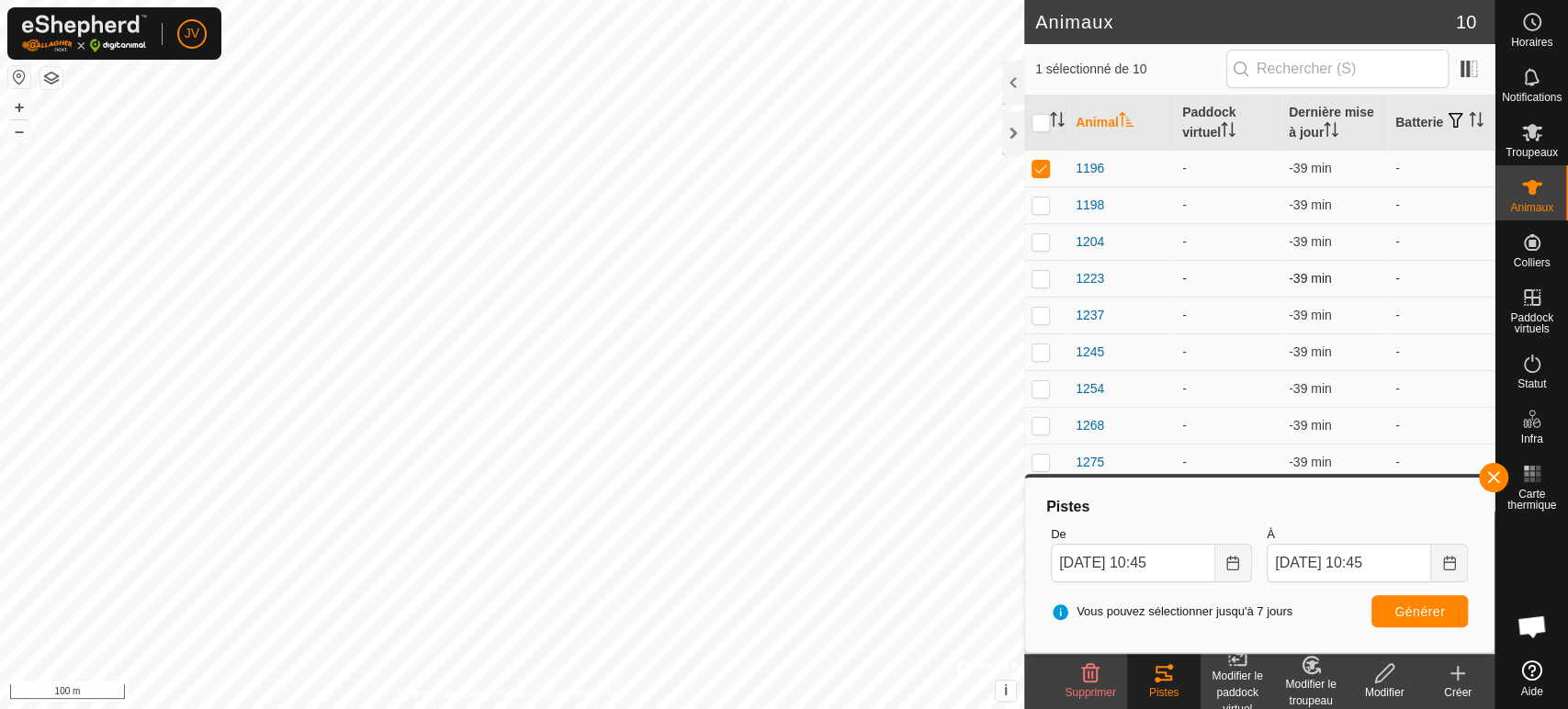
click at [1048, 279] on p-checkbox at bounding box center [1040, 278] width 19 height 15
checkbox input "true"
click at [1046, 174] on p-checkbox at bounding box center [1040, 168] width 19 height 15
checkbox input "false"
click at [1453, 601] on button "Générer" at bounding box center [1419, 611] width 97 height 32
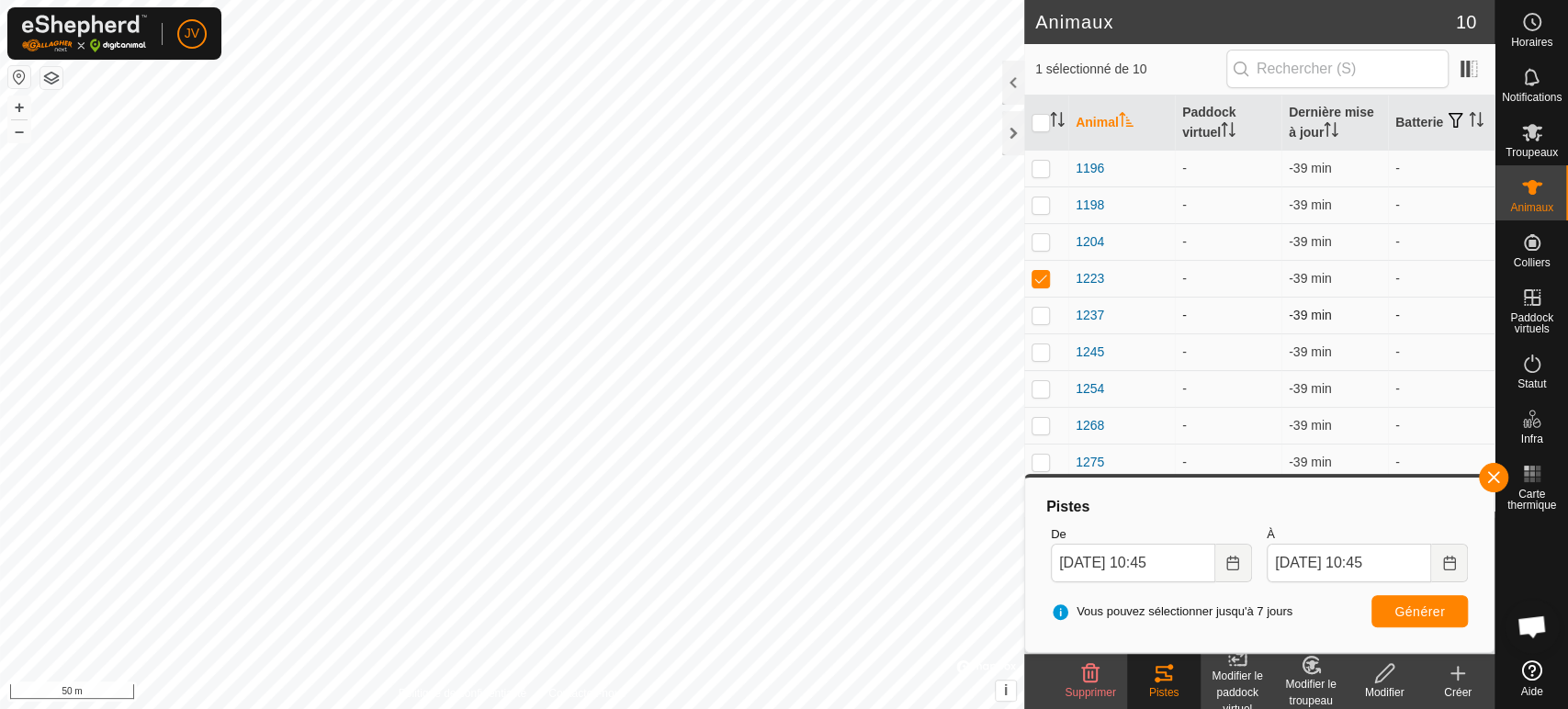
click at [1040, 306] on td at bounding box center [1045, 315] width 44 height 37
checkbox input "true"
click at [1031, 280] on p-checkbox at bounding box center [1040, 278] width 19 height 15
checkbox input "false"
click at [1435, 615] on span "Générer" at bounding box center [1420, 611] width 51 height 15
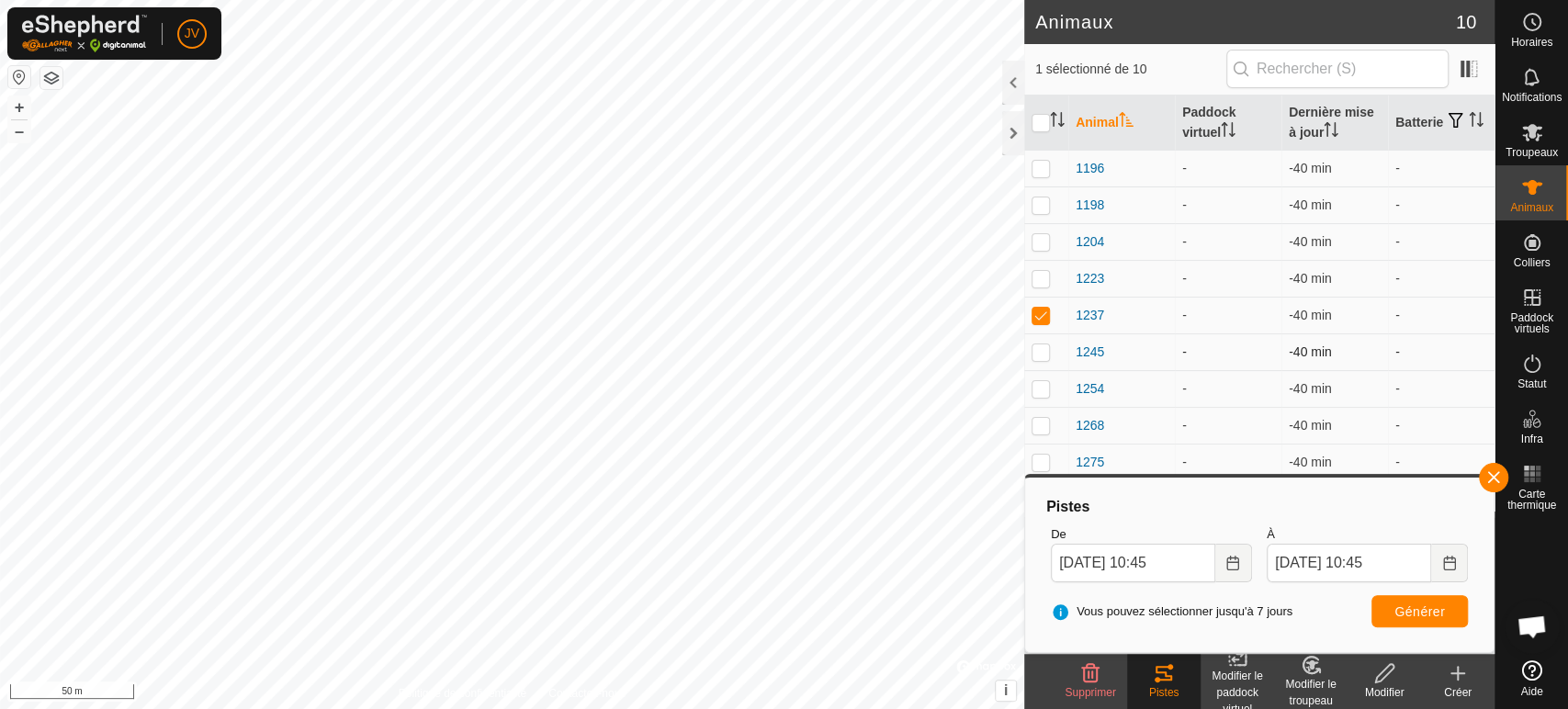
click at [1037, 351] on p-checkbox at bounding box center [1040, 351] width 19 height 15
checkbox input "true"
click at [1038, 284] on p-checkbox at bounding box center [1040, 278] width 19 height 15
checkbox input "true"
click at [1035, 242] on p-checkbox at bounding box center [1040, 241] width 19 height 15
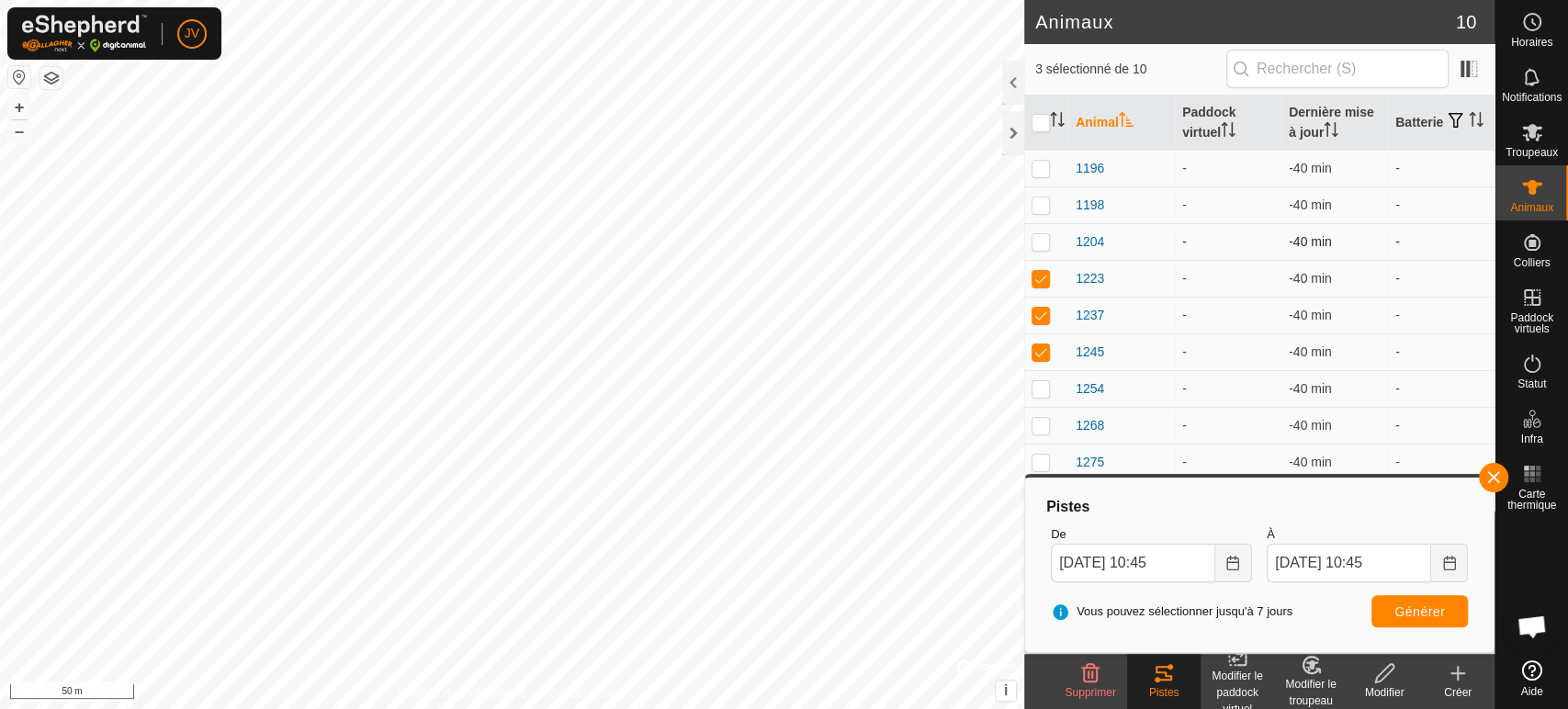
checkbox input "true"
click at [1170, 549] on input "[DATE] 10:45" at bounding box center [1133, 563] width 164 height 39
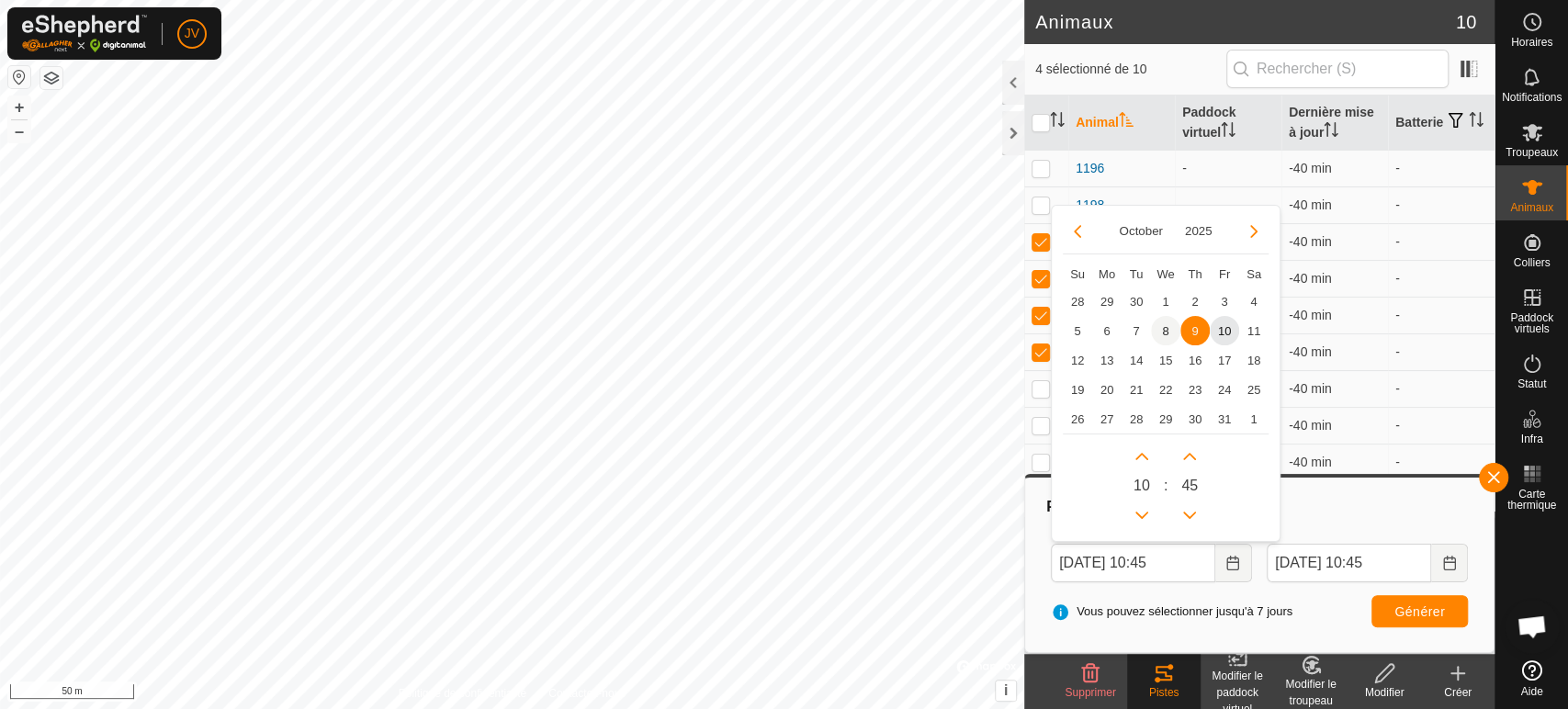
click at [1158, 333] on span "8" at bounding box center [1165, 331] width 29 height 29
type input "[DATE] 10:45"
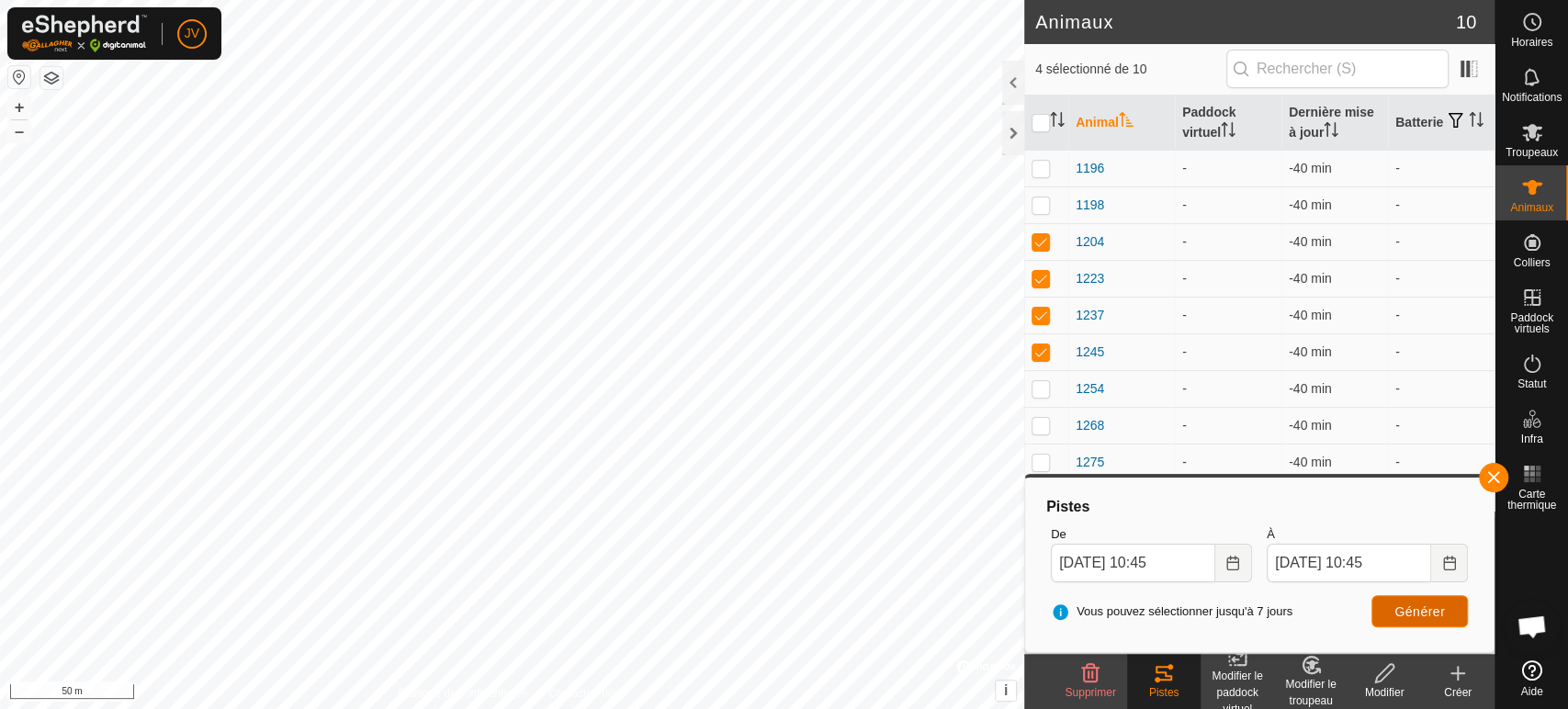
click at [1418, 601] on button "Générer" at bounding box center [1419, 611] width 97 height 32
click at [1040, 276] on p-checkbox at bounding box center [1040, 278] width 19 height 15
checkbox input "false"
click at [1038, 306] on td at bounding box center [1045, 315] width 44 height 37
checkbox input "false"
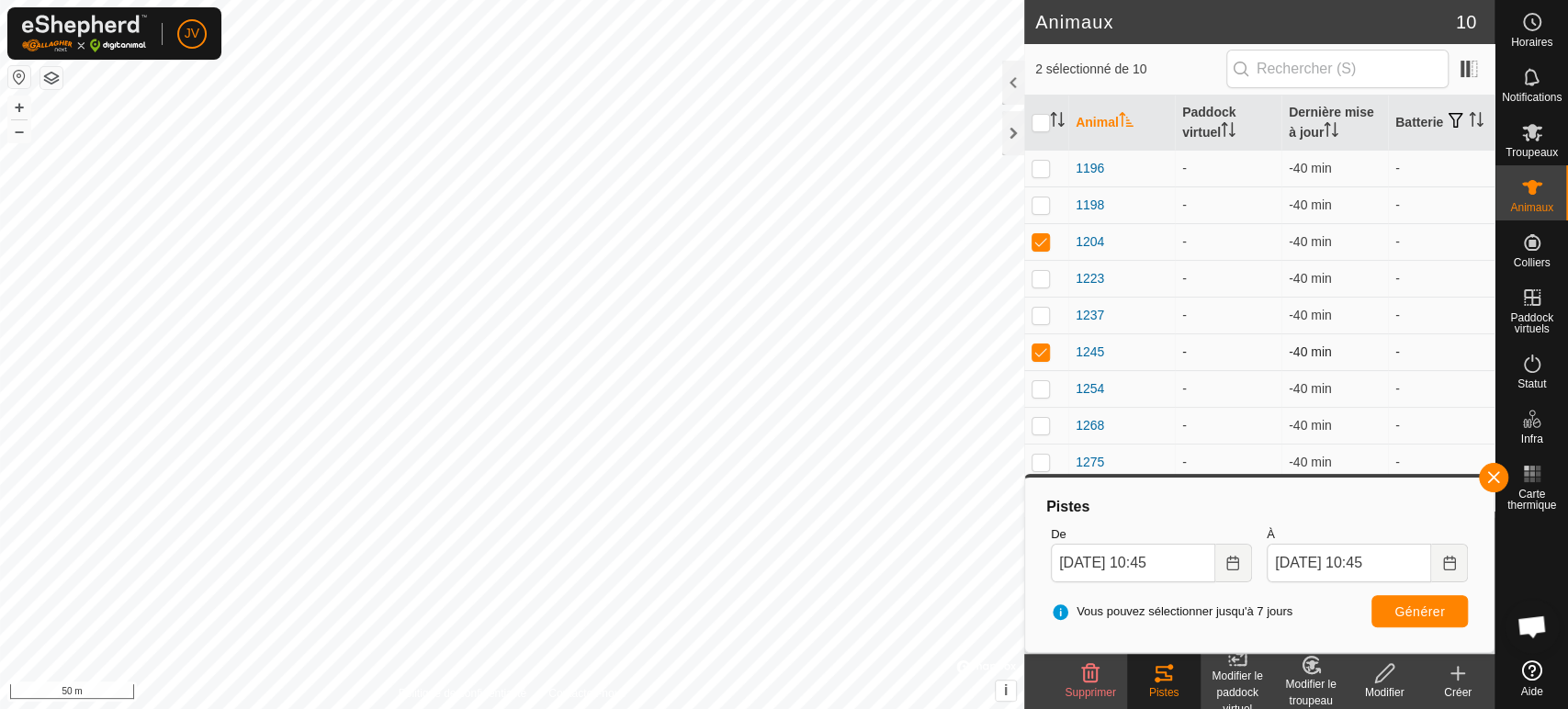
drag, startPoint x: 1040, startPoint y: 343, endPoint x: 1044, endPoint y: 358, distance: 15.5
click at [1040, 346] on td at bounding box center [1045, 352] width 44 height 37
checkbox input "false"
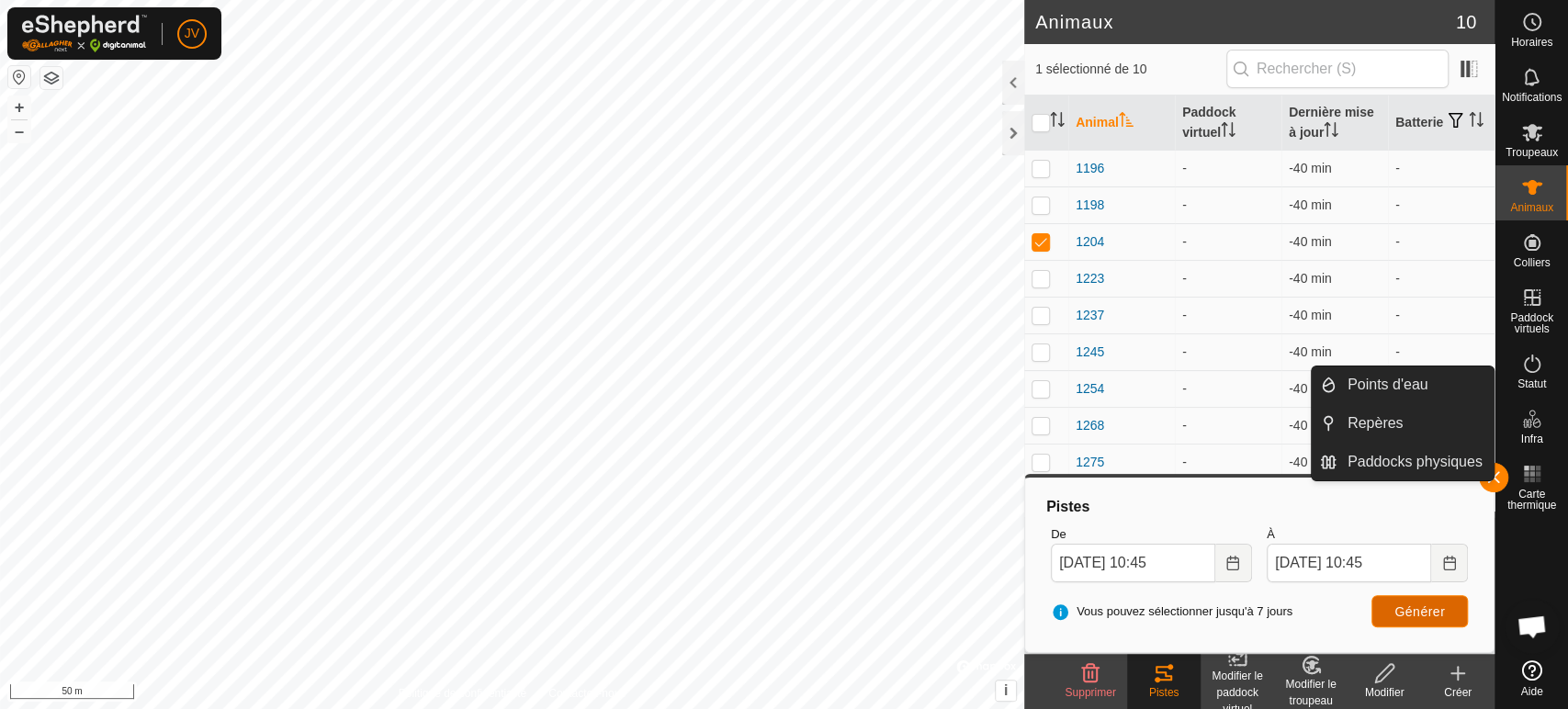
click at [1396, 607] on span "Générer" at bounding box center [1420, 611] width 51 height 15
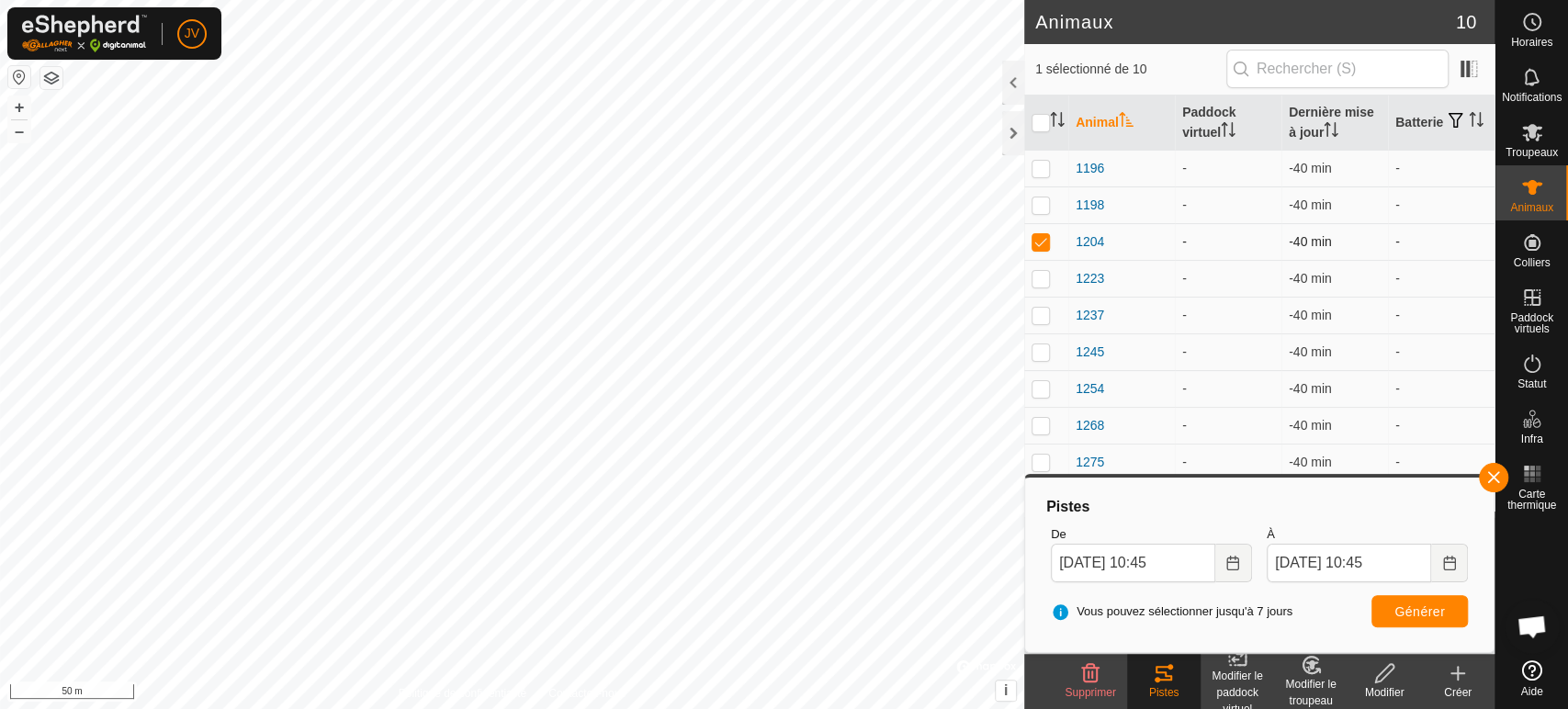
click at [1046, 233] on td at bounding box center [1045, 242] width 44 height 37
checkbox input "false"
